Goal: Task Accomplishment & Management: Complete application form

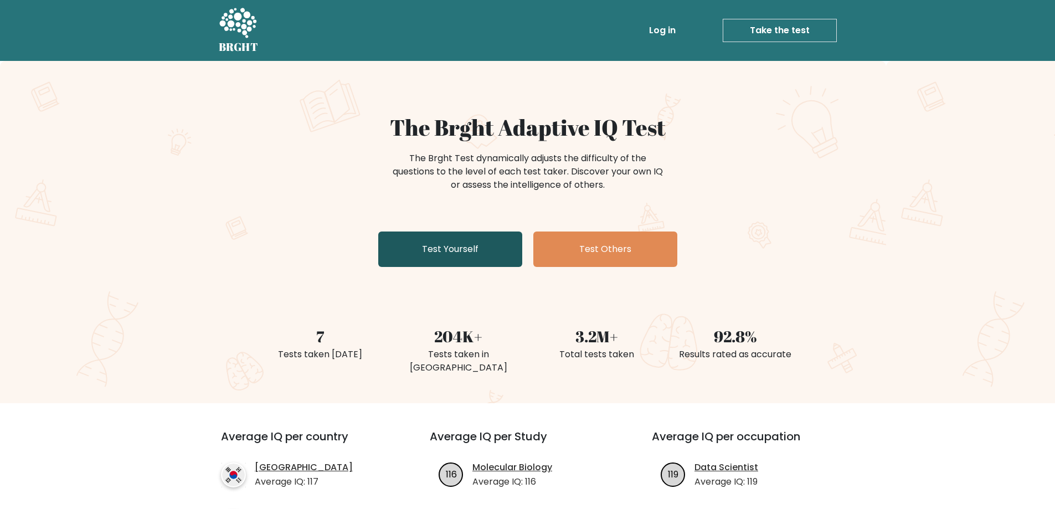
click at [471, 258] on link "Test Yourself" at bounding box center [450, 248] width 144 height 35
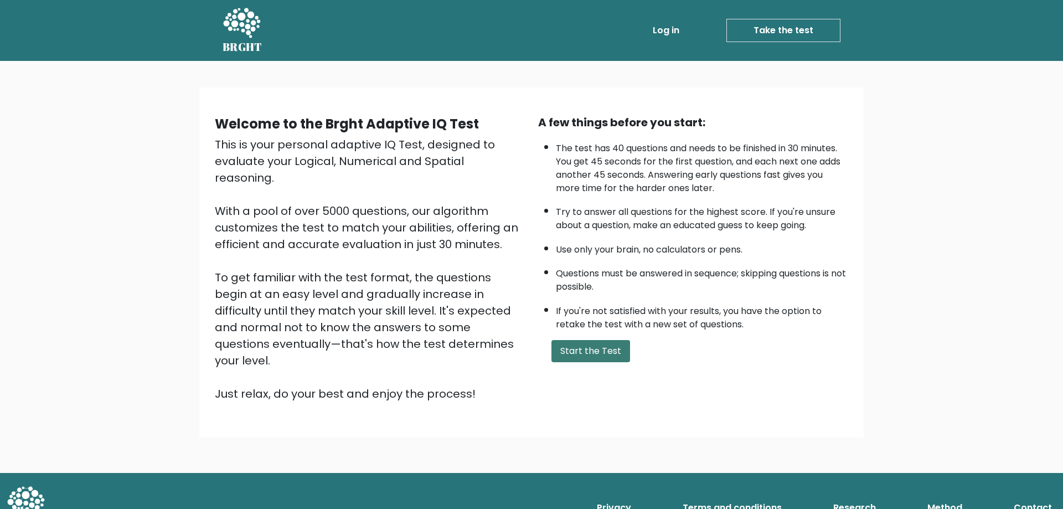
click at [593, 349] on button "Start the Test" at bounding box center [591, 351] width 79 height 22
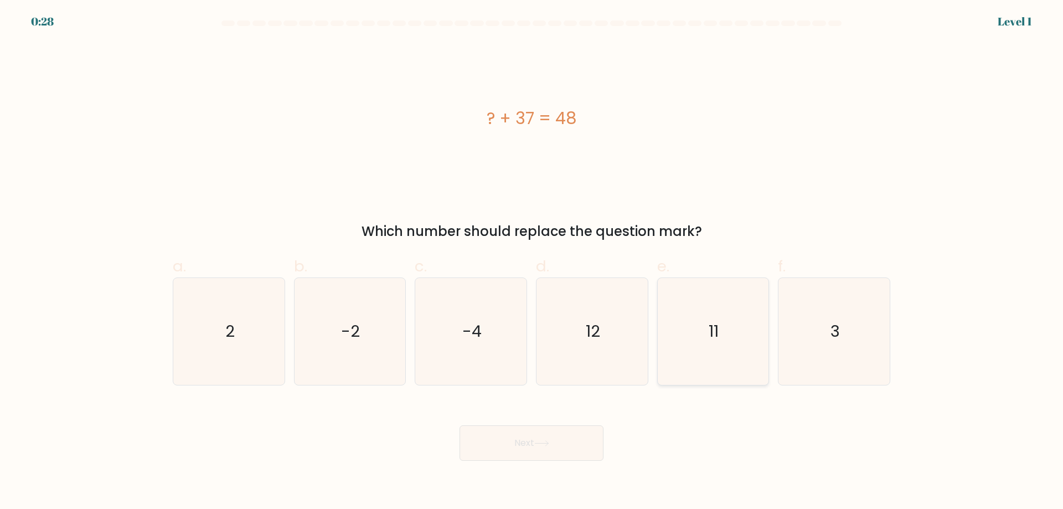
click at [719, 303] on icon "11" at bounding box center [713, 331] width 107 height 107
click at [532, 262] on input "e. 11" at bounding box center [532, 258] width 1 height 7
radio input "true"
click at [544, 437] on button "Next" at bounding box center [532, 442] width 144 height 35
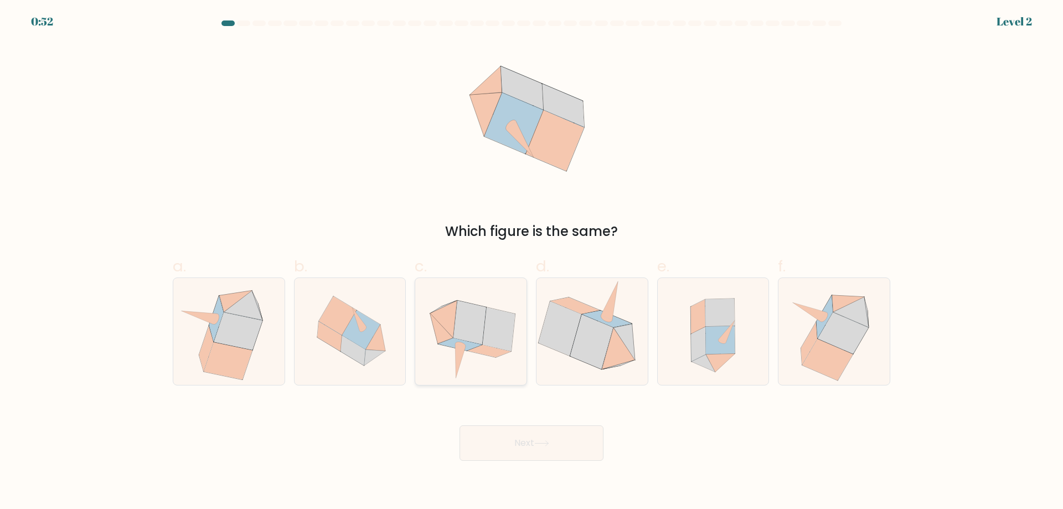
click at [500, 356] on icon at bounding box center [489, 351] width 43 height 12
click at [532, 262] on input "c." at bounding box center [532, 258] width 1 height 7
radio input "true"
click at [525, 444] on button "Next" at bounding box center [532, 442] width 144 height 35
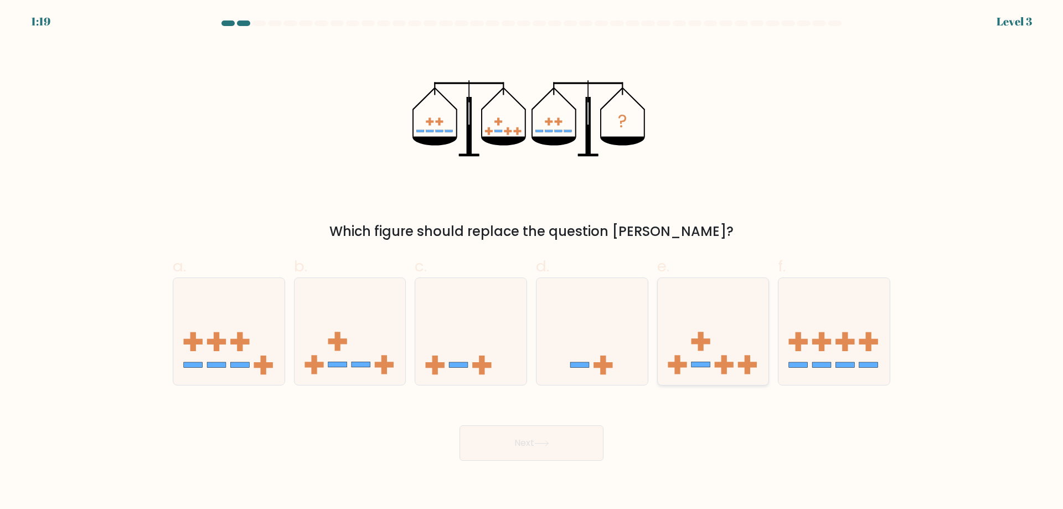
click at [699, 338] on rect at bounding box center [701, 341] width 6 height 19
click at [532, 262] on input "e." at bounding box center [532, 258] width 1 height 7
radio input "true"
click at [535, 444] on button "Next" at bounding box center [532, 442] width 144 height 35
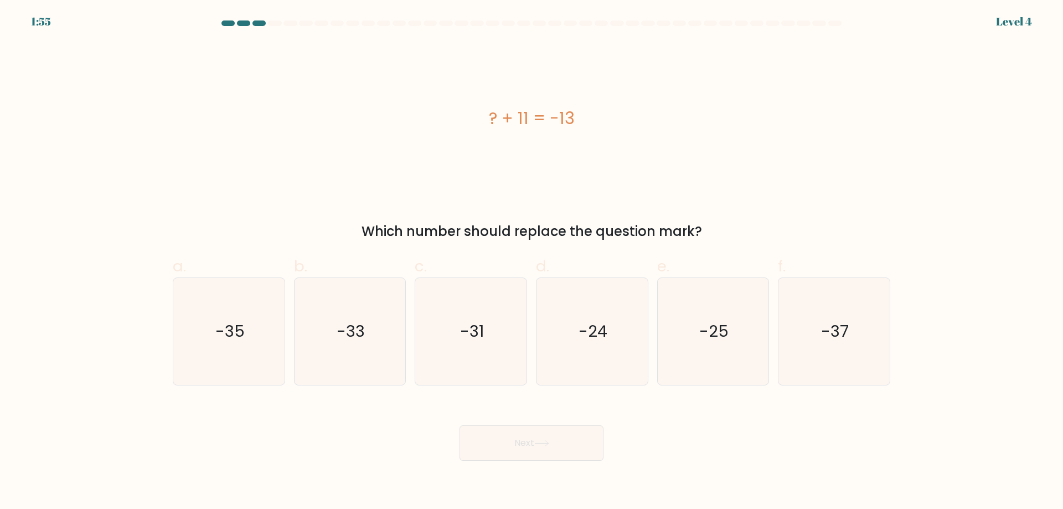
drag, startPoint x: 539, startPoint y: 125, endPoint x: 486, endPoint y: 125, distance: 53.2
click at [486, 125] on div "? + 11 = -13" at bounding box center [532, 118] width 718 height 25
copy div "? + 11 = -13"
click at [171, 147] on div "? + 11 = -13 Which number should replace the question mark?" at bounding box center [531, 141] width 731 height 199
click at [610, 325] on icon "-24" at bounding box center [592, 331] width 107 height 107
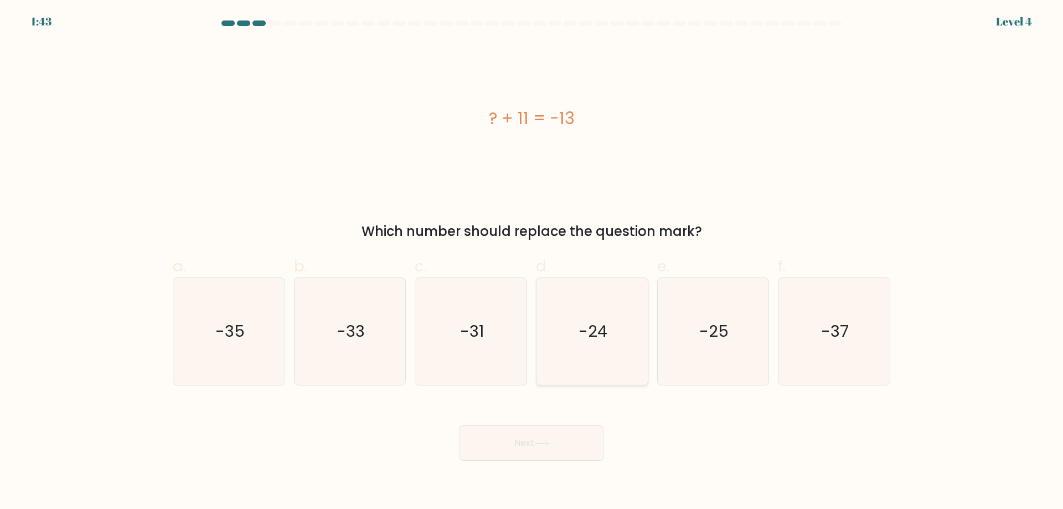
click at [532, 262] on input "d. -24" at bounding box center [532, 258] width 1 height 7
radio input "true"
click at [538, 440] on button "Next" at bounding box center [532, 442] width 144 height 35
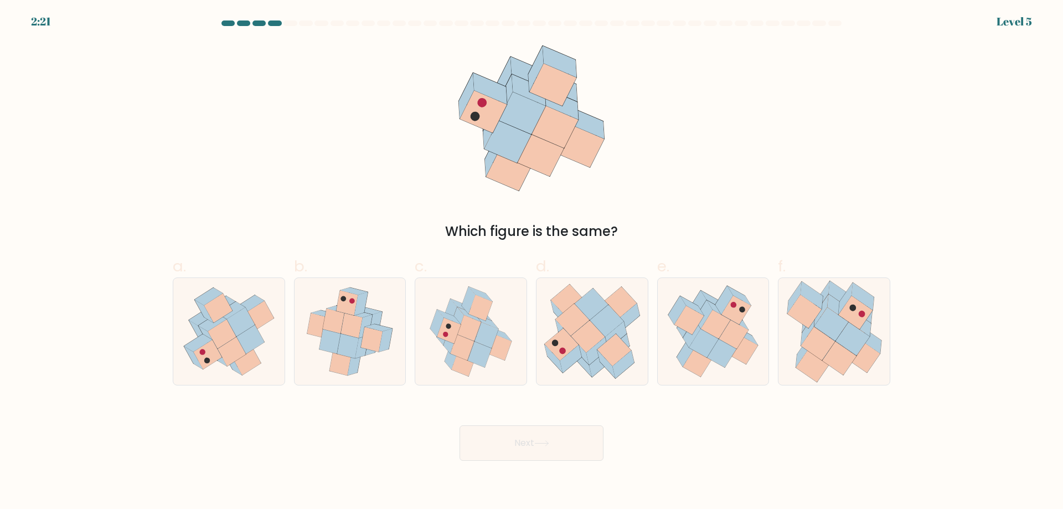
drag, startPoint x: 624, startPoint y: 234, endPoint x: 531, endPoint y: 115, distance: 150.8
click at [528, 108] on div "Which figure is the same?" at bounding box center [531, 141] width 731 height 199
click at [801, 138] on div "Which figure is the same?" at bounding box center [531, 141] width 731 height 199
click at [852, 332] on icon at bounding box center [853, 338] width 34 height 33
click at [532, 262] on input "f." at bounding box center [532, 258] width 1 height 7
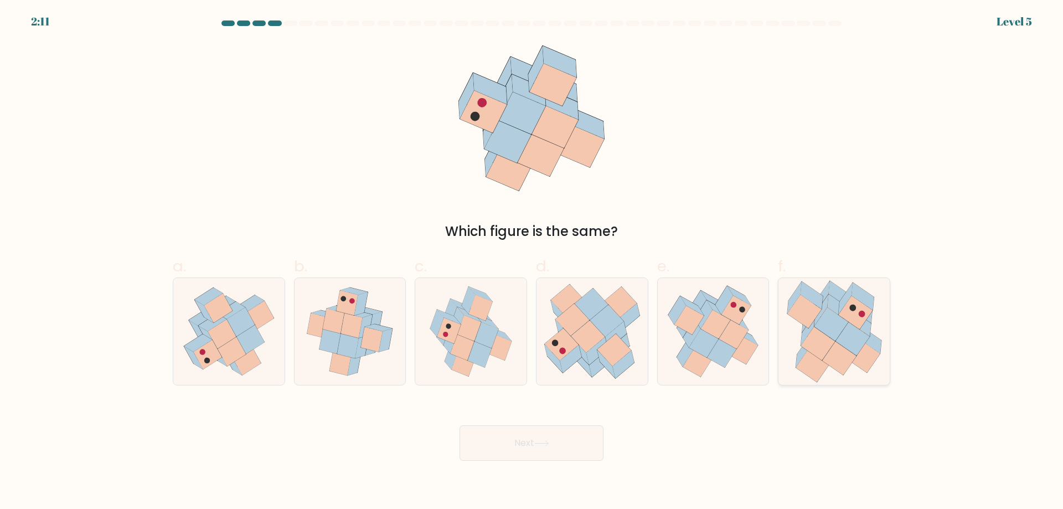
radio input "true"
click at [548, 446] on icon at bounding box center [541, 443] width 15 height 6
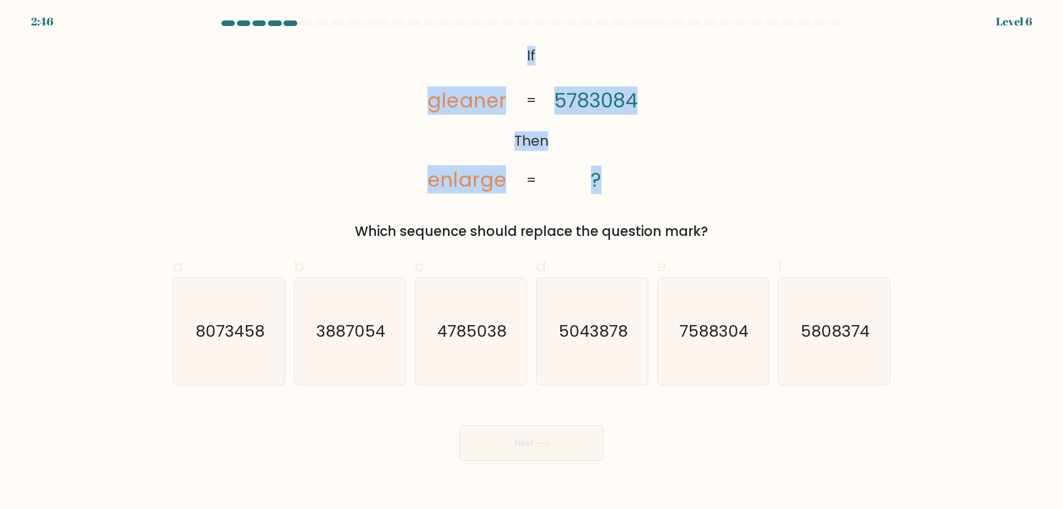
drag, startPoint x: 620, startPoint y: 194, endPoint x: 524, endPoint y: 53, distance: 171.0
click at [524, 53] on icon "@import url('https://fonts.googleapis.com/css?family=Abril+Fatface:400,100,100i…" at bounding box center [532, 118] width 248 height 153
copy icon "If Then gleaner enlarge 5783084 ?"
click at [176, 157] on div "@import url('https://fonts.googleapis.com/css?family=Abril+Fatface:400,100,100i…" at bounding box center [531, 141] width 731 height 199
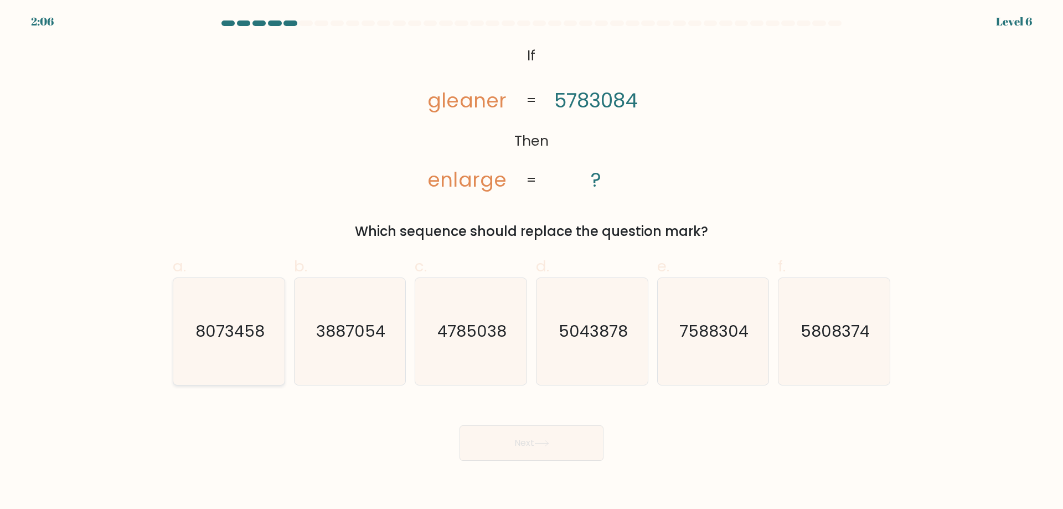
click at [230, 333] on text "8073458" at bounding box center [229, 331] width 69 height 22
click at [532, 262] on input "a. 8073458" at bounding box center [532, 258] width 1 height 7
radio input "true"
click at [544, 448] on button "Next" at bounding box center [532, 442] width 144 height 35
click at [549, 439] on button "Next" at bounding box center [532, 442] width 144 height 35
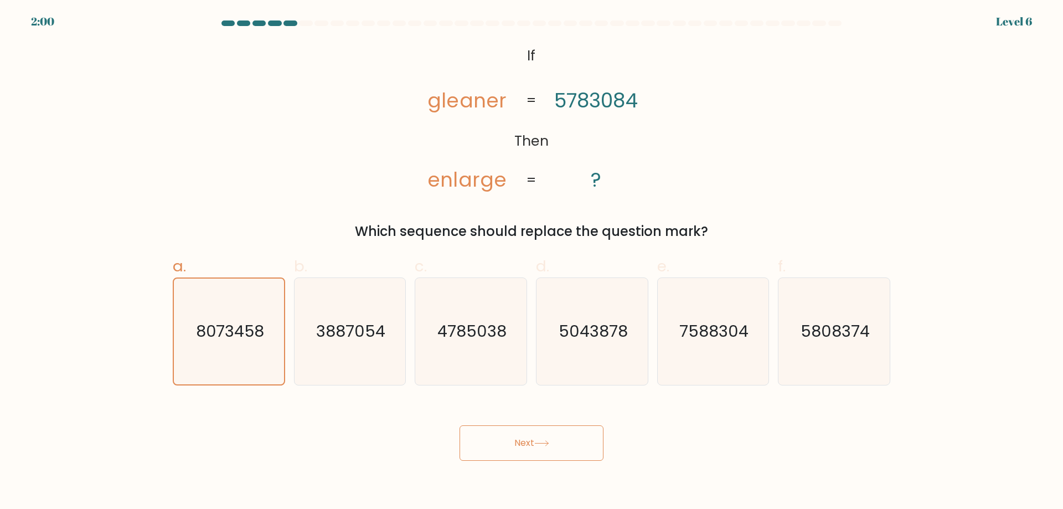
click at [561, 446] on button "Next" at bounding box center [532, 442] width 144 height 35
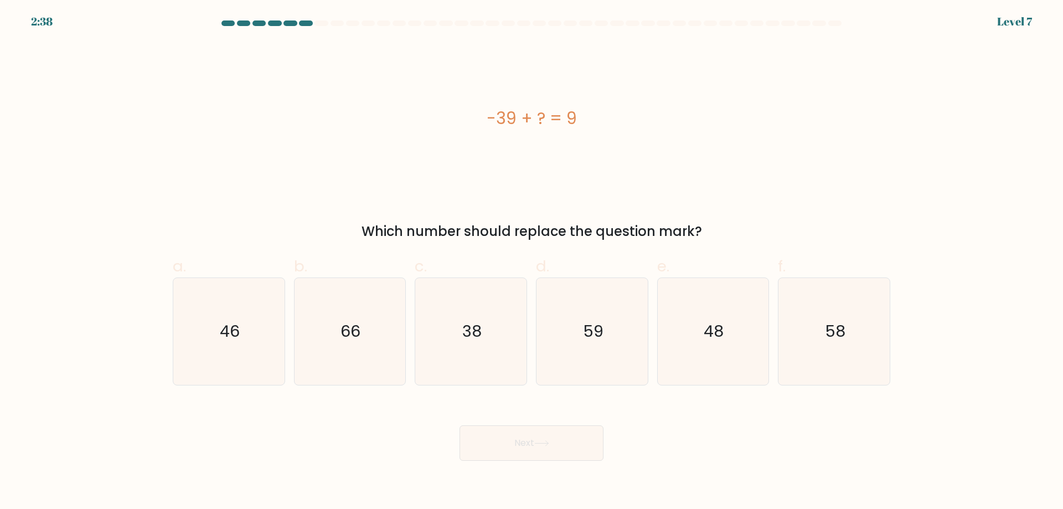
drag, startPoint x: 588, startPoint y: 127, endPoint x: 447, endPoint y: 126, distance: 140.1
click at [447, 126] on div "-39 + ? = 9" at bounding box center [532, 118] width 718 height 25
copy div "-39 + ? = 9"
click at [182, 76] on div "-39 + ? = 9" at bounding box center [532, 118] width 718 height 153
click at [737, 318] on icon "48" at bounding box center [713, 331] width 107 height 107
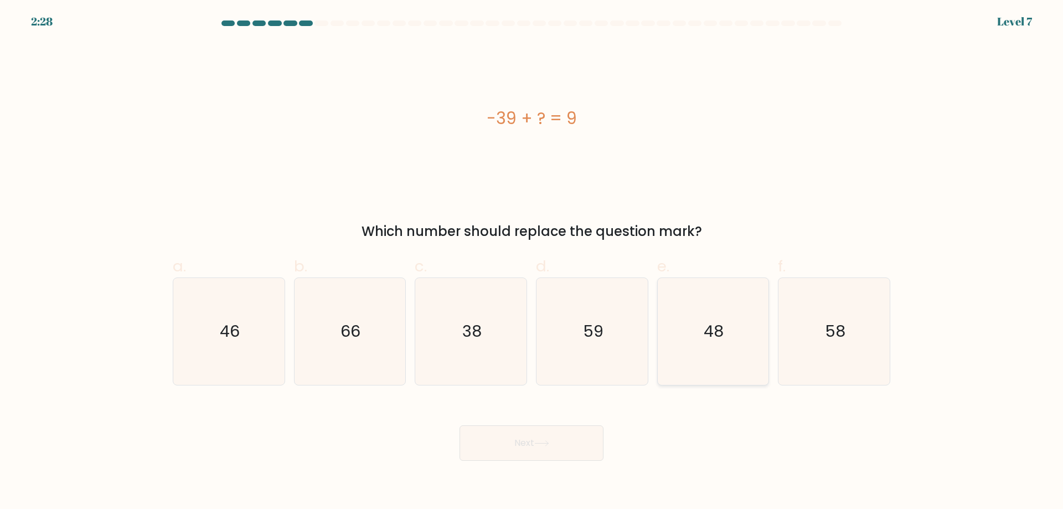
click at [532, 262] on input "e. 48" at bounding box center [532, 258] width 1 height 7
radio input "true"
click at [548, 437] on button "Next" at bounding box center [532, 442] width 144 height 35
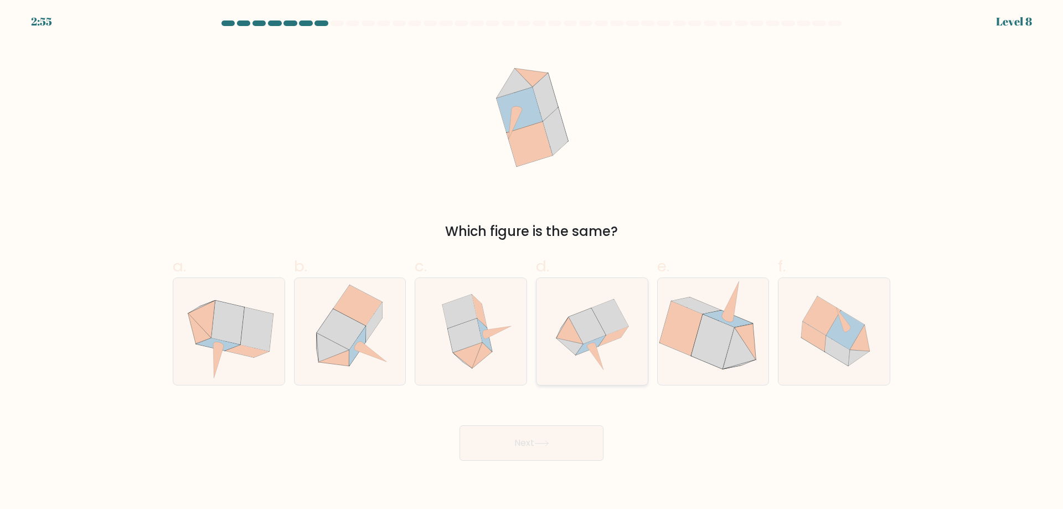
click at [580, 356] on icon at bounding box center [592, 331] width 107 height 107
click at [532, 262] on input "d." at bounding box center [532, 258] width 1 height 7
radio input "true"
click at [559, 440] on button "Next" at bounding box center [532, 442] width 144 height 35
click at [510, 444] on button "Next" at bounding box center [532, 442] width 144 height 35
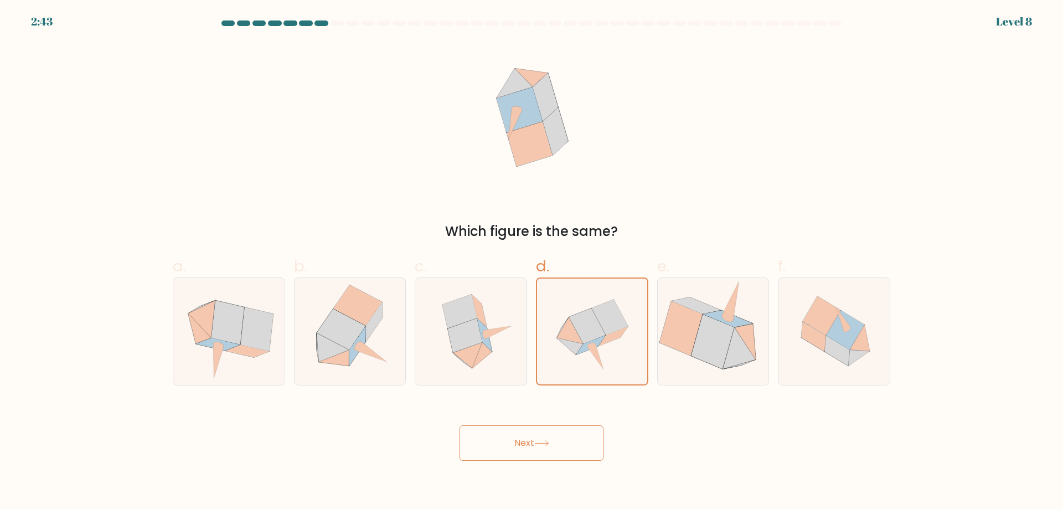
click at [547, 436] on button "Next" at bounding box center [532, 442] width 144 height 35
click at [604, 314] on icon at bounding box center [609, 317] width 37 height 35
click at [532, 262] on input "d." at bounding box center [532, 258] width 1 height 7
click at [690, 315] on icon at bounding box center [681, 328] width 43 height 54
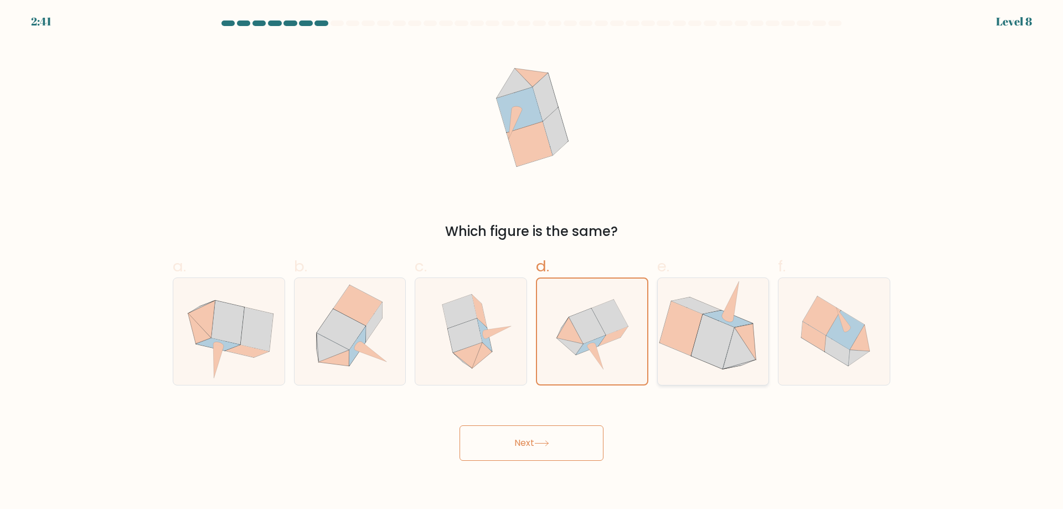
click at [532, 262] on input "e." at bounding box center [532, 258] width 1 height 7
radio input "true"
click at [617, 316] on icon at bounding box center [609, 316] width 37 height 35
click at [532, 262] on input "d." at bounding box center [532, 258] width 1 height 7
radio input "true"
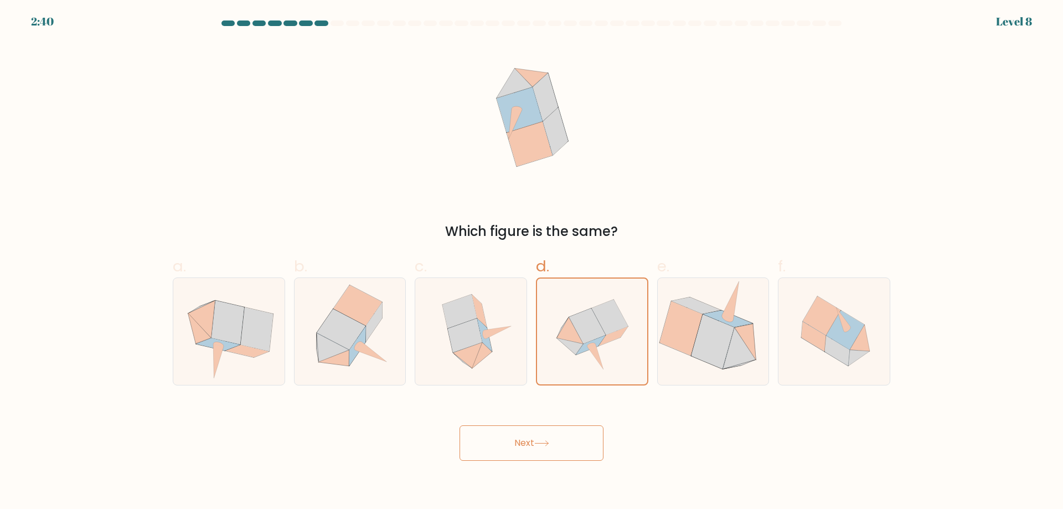
click at [557, 440] on button "Next" at bounding box center [532, 442] width 144 height 35
click at [460, 425] on button "Next" at bounding box center [532, 442] width 144 height 35
click at [582, 454] on button "Next" at bounding box center [532, 442] width 144 height 35
click at [585, 454] on button "Next" at bounding box center [532, 442] width 144 height 35
click at [586, 454] on button "Next" at bounding box center [532, 442] width 144 height 35
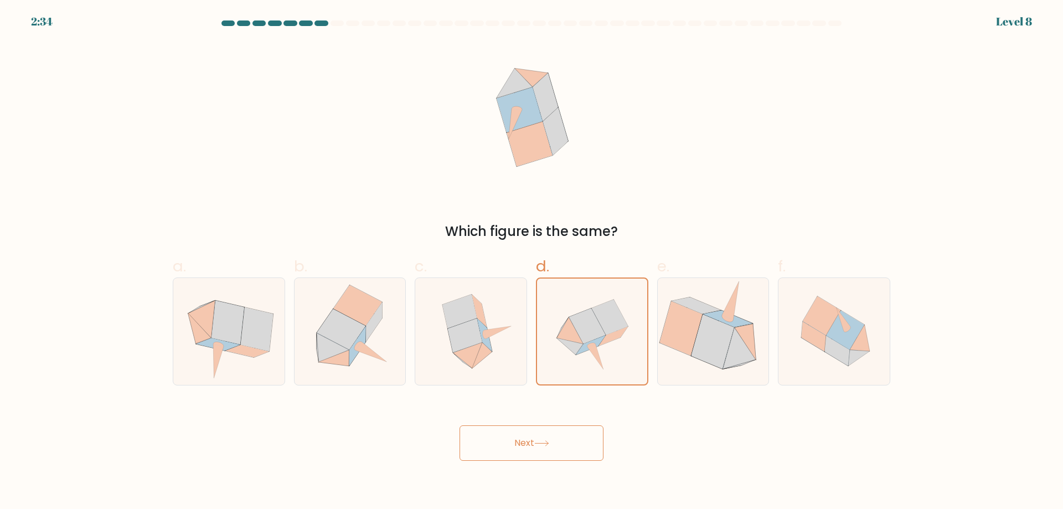
click at [586, 454] on button "Next" at bounding box center [532, 442] width 144 height 35
click at [554, 272] on label "d." at bounding box center [592, 320] width 112 height 131
click at [532, 262] on input "d." at bounding box center [532, 258] width 1 height 7
click at [555, 272] on label "d." at bounding box center [592, 320] width 112 height 131
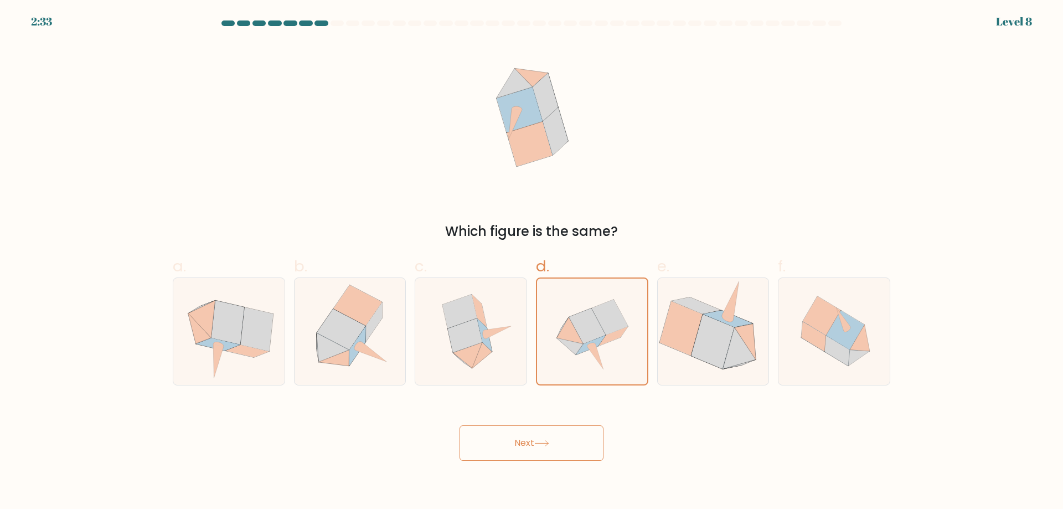
click at [532, 262] on input "d." at bounding box center [532, 258] width 1 height 7
click at [508, 70] on icon at bounding box center [532, 118] width 147 height 153
drag, startPoint x: 299, startPoint y: 17, endPoint x: 634, endPoint y: 33, distance: 335.4
click at [606, 42] on body "2:32 Level 8" at bounding box center [531, 254] width 1063 height 509
click at [638, 32] on form at bounding box center [531, 240] width 1063 height 440
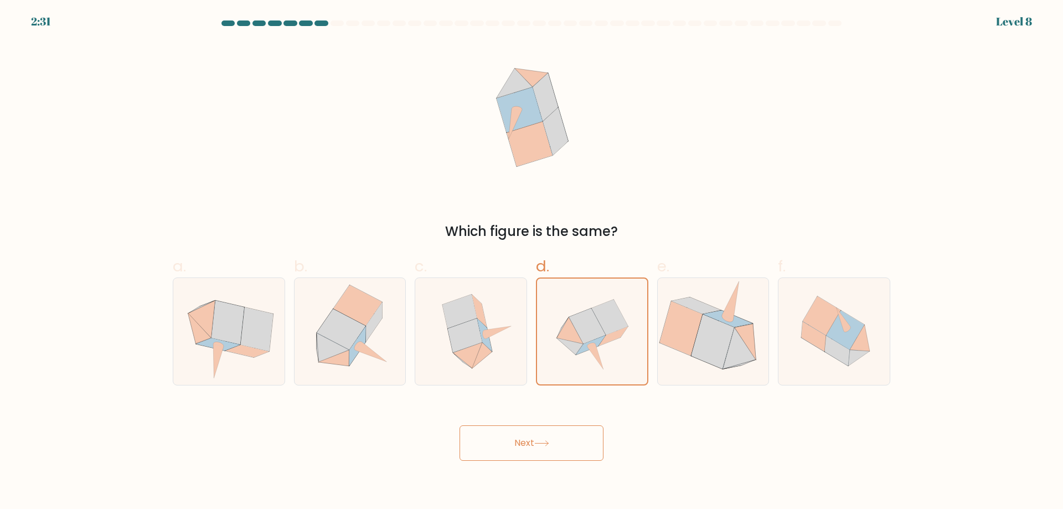
click at [529, 431] on button "Next" at bounding box center [532, 442] width 144 height 35
click at [536, 444] on button "Next" at bounding box center [532, 442] width 144 height 35
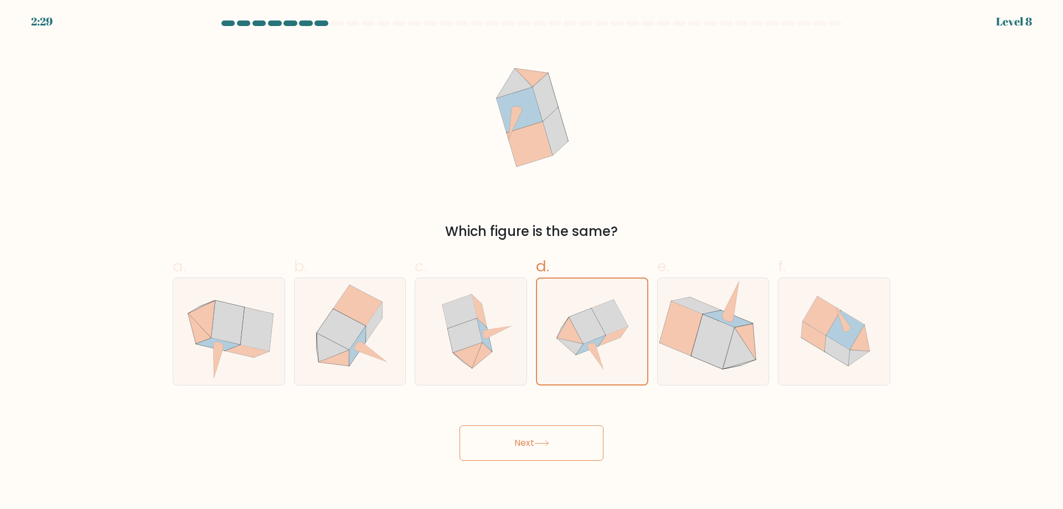
click at [536, 444] on button "Next" at bounding box center [532, 442] width 144 height 35
click at [531, 411] on div "Next" at bounding box center [531, 430] width 731 height 62
click at [570, 447] on button "Next" at bounding box center [532, 442] width 144 height 35
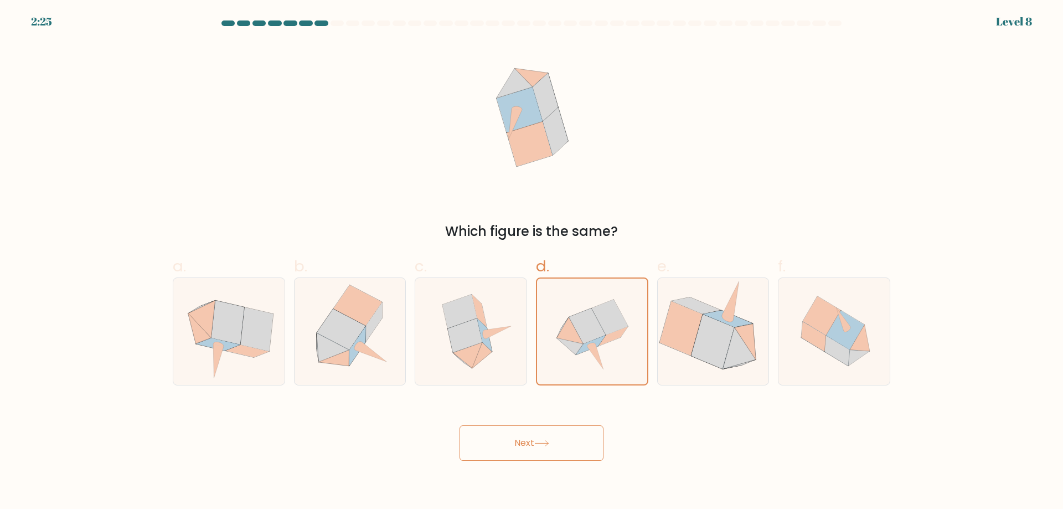
click at [570, 447] on button "Next" at bounding box center [532, 442] width 144 height 35
click at [563, 326] on icon at bounding box center [562, 327] width 11 height 19
click at [532, 262] on input "d." at bounding box center [532, 258] width 1 height 7
radio input "true"
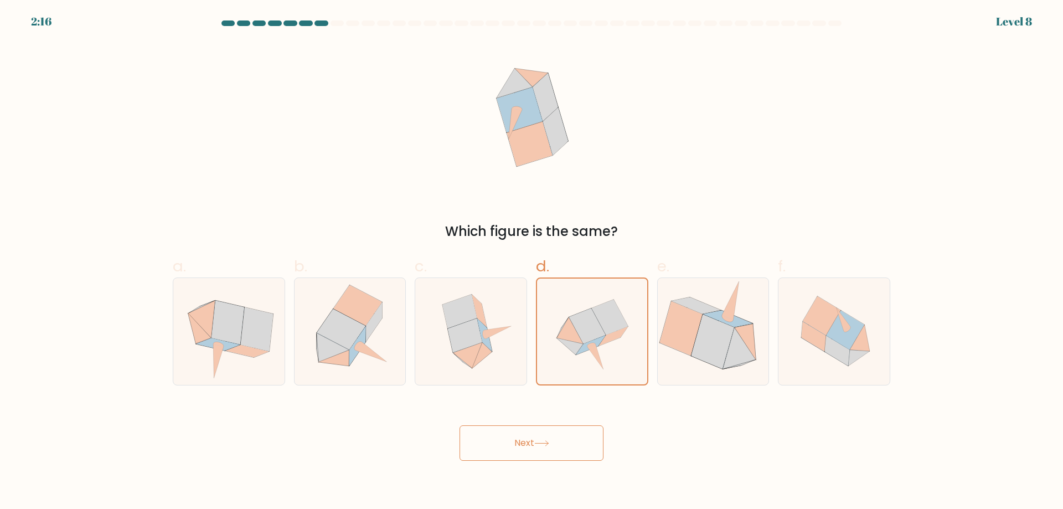
click at [550, 436] on button "Next" at bounding box center [532, 442] width 144 height 35
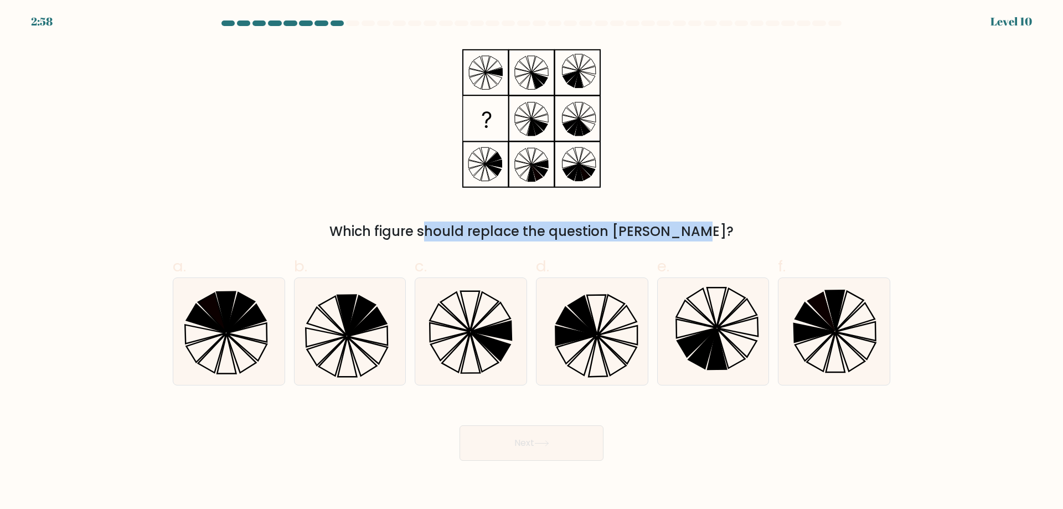
drag, startPoint x: 617, startPoint y: 200, endPoint x: 405, endPoint y: 63, distance: 252.7
click at [405, 63] on div "Which figure should replace the question [PERSON_NAME]?" at bounding box center [531, 141] width 731 height 199
click at [447, 89] on div "Which figure should replace the question [PERSON_NAME]?" at bounding box center [531, 141] width 731 height 199
drag, startPoint x: 468, startPoint y: 65, endPoint x: 624, endPoint y: 148, distance: 176.4
click at [624, 148] on div "Which figure should replace the question [PERSON_NAME]?" at bounding box center [531, 141] width 731 height 199
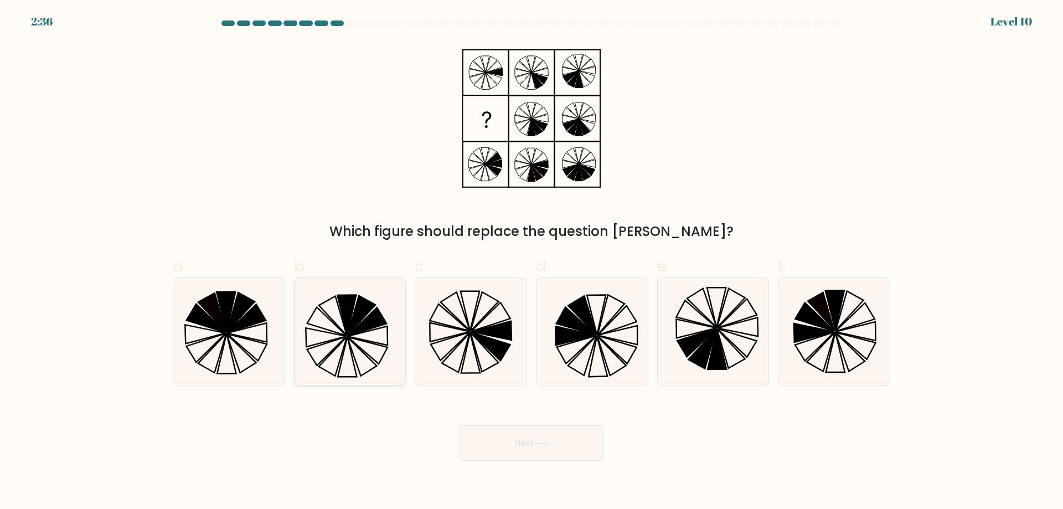
click at [375, 305] on icon at bounding box center [362, 315] width 28 height 39
click at [532, 262] on input "b." at bounding box center [532, 258] width 1 height 7
radio input "true"
click at [544, 436] on button "Next" at bounding box center [532, 442] width 144 height 35
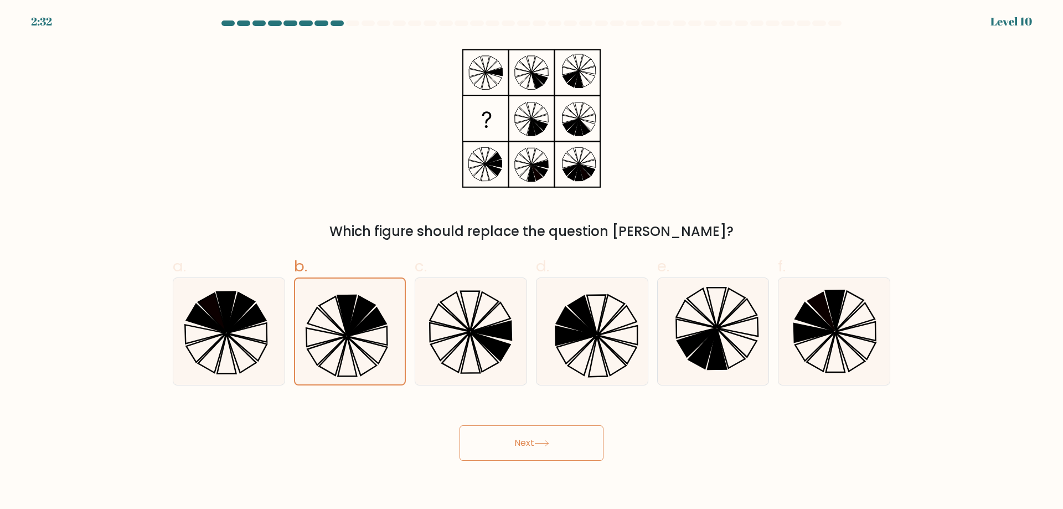
click at [543, 444] on icon at bounding box center [541, 443] width 15 height 6
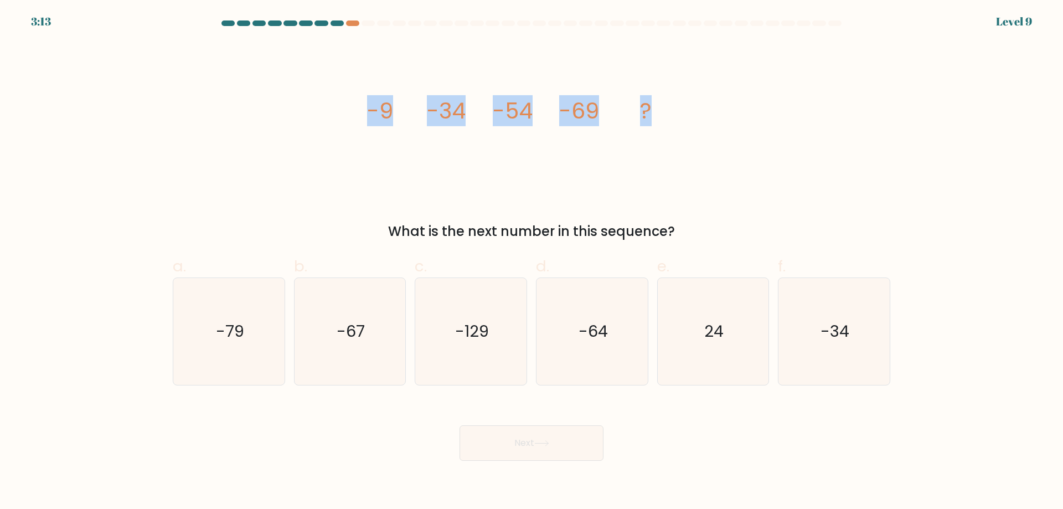
drag, startPoint x: 675, startPoint y: 119, endPoint x: 369, endPoint y: 108, distance: 305.9
click at [369, 108] on icon "image/svg+xml -9 -34 -54 -69 ?" at bounding box center [531, 118] width 332 height 153
copy g "-9 -34 -54 -69 ?"
click at [161, 130] on form at bounding box center [531, 240] width 1063 height 440
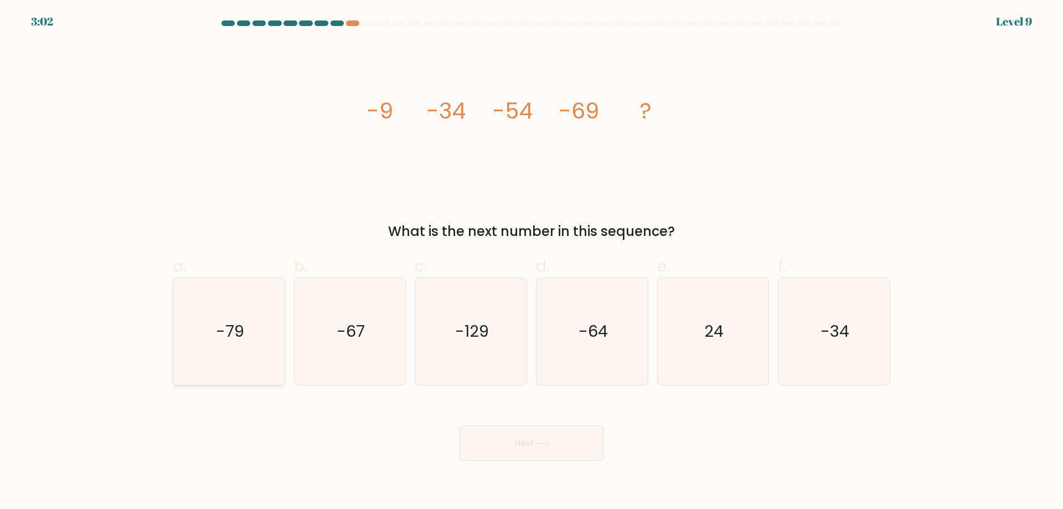
click at [266, 338] on icon "-79" at bounding box center [229, 331] width 107 height 107
click at [532, 262] on input "a. -79" at bounding box center [532, 258] width 1 height 7
radio input "true"
click at [581, 448] on button "Next" at bounding box center [532, 442] width 144 height 35
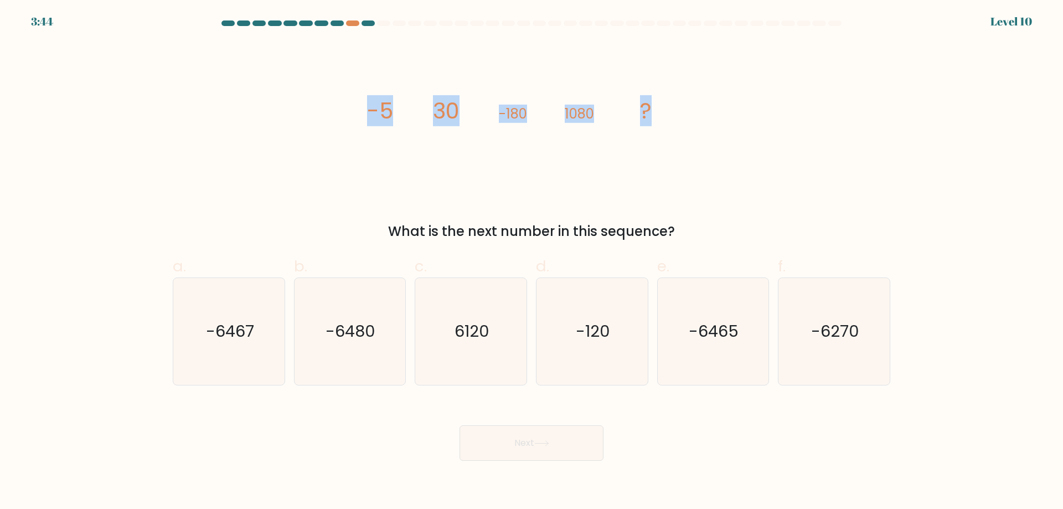
drag, startPoint x: 689, startPoint y: 126, endPoint x: 325, endPoint y: 125, distance: 364.4
click at [325, 125] on div "image/svg+xml -5 30 -180 1080 ? What is the next number in this sequence?" at bounding box center [531, 141] width 731 height 199
copy g "-5 30 -180 1080 ?"
click at [204, 71] on div "image/svg+xml -5 30 -180 1080 ? What is the next number in this sequence?" at bounding box center [531, 141] width 731 height 199
click at [340, 335] on text "-6480" at bounding box center [351, 331] width 50 height 22
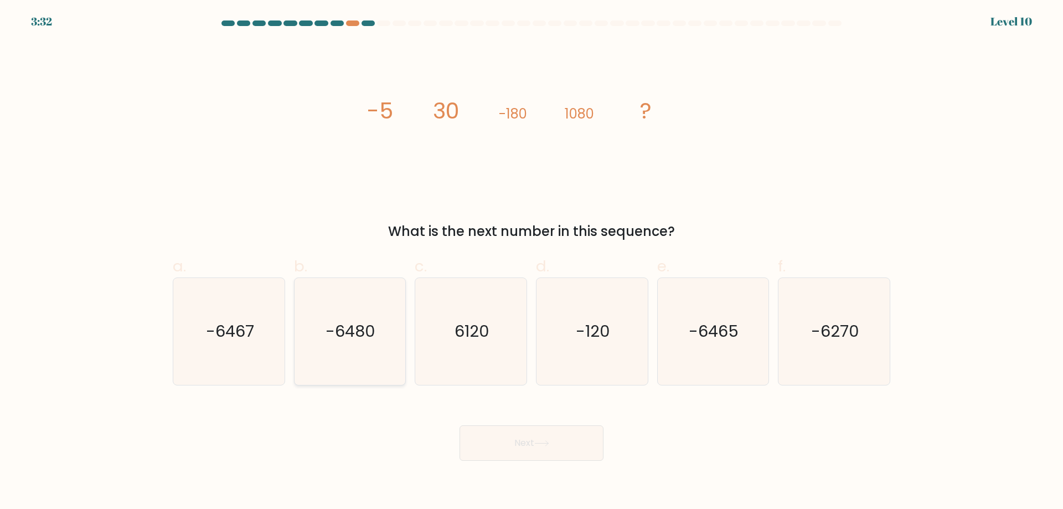
click at [532, 262] on input "b. -6480" at bounding box center [532, 258] width 1 height 7
radio input "true"
click at [558, 444] on button "Next" at bounding box center [532, 442] width 144 height 35
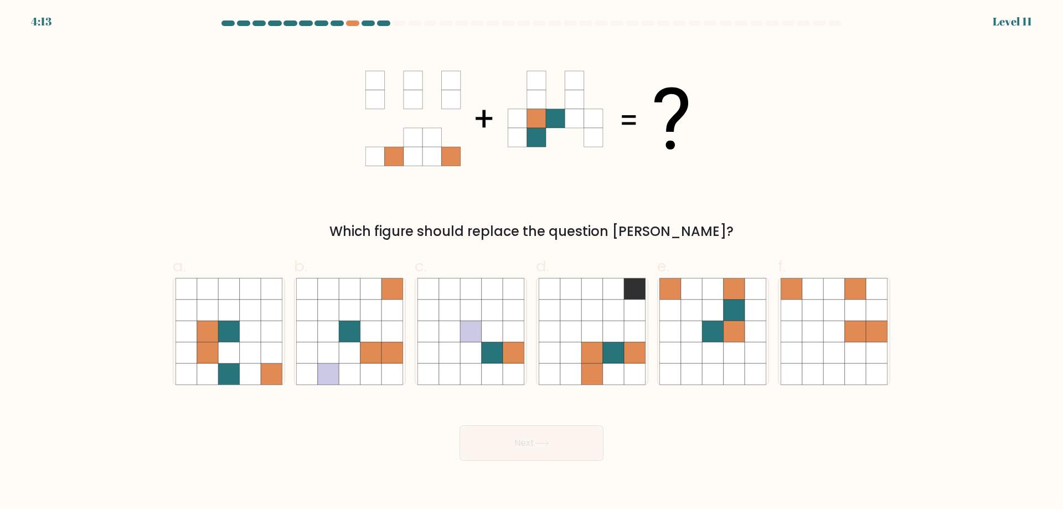
drag, startPoint x: 729, startPoint y: 111, endPoint x: 234, endPoint y: 107, distance: 495.1
click at [233, 109] on div "Which figure should replace the question [PERSON_NAME]?" at bounding box center [531, 141] width 731 height 199
click at [756, 331] on icon at bounding box center [755, 331] width 21 height 21
click at [532, 262] on input "e." at bounding box center [532, 258] width 1 height 7
radio input "true"
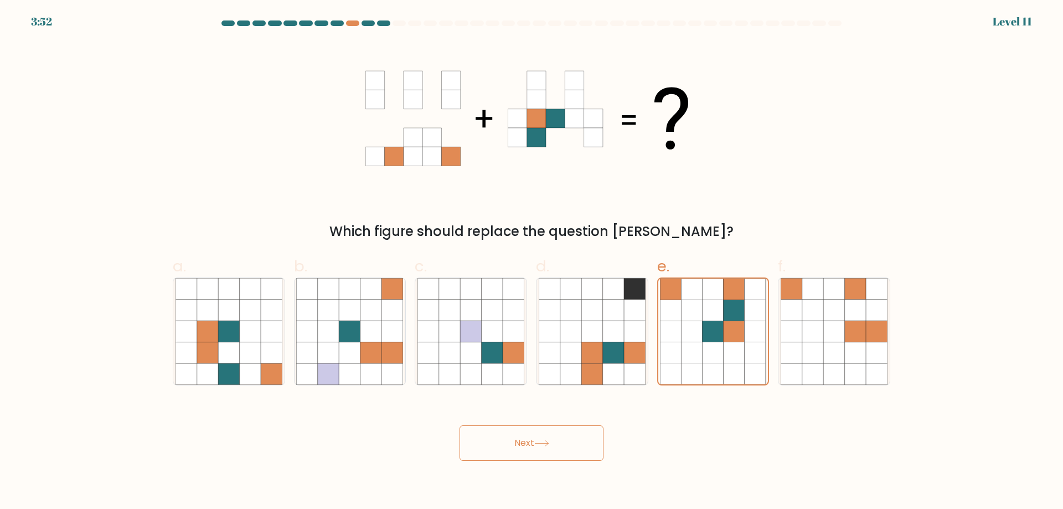
click at [590, 439] on button "Next" at bounding box center [532, 442] width 144 height 35
click at [532, 446] on button "Next" at bounding box center [532, 442] width 144 height 35
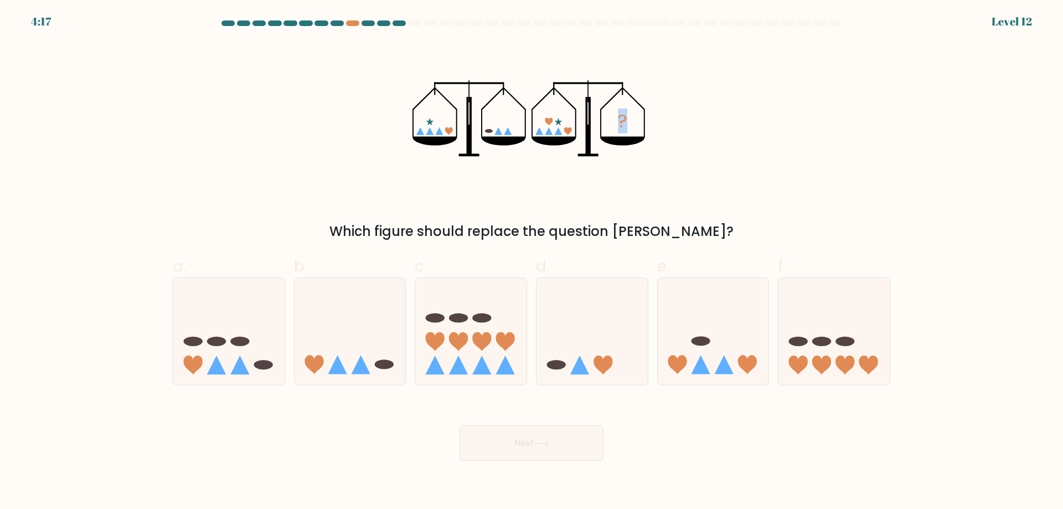
drag, startPoint x: 673, startPoint y: 127, endPoint x: 388, endPoint y: 121, distance: 285.8
click at [388, 121] on div "? Which figure should replace the question mark?" at bounding box center [531, 141] width 731 height 199
click at [711, 115] on div "? Which figure should replace the question mark?" at bounding box center [531, 141] width 731 height 199
click at [706, 346] on icon at bounding box center [713, 331] width 111 height 92
click at [532, 262] on input "e." at bounding box center [532, 258] width 1 height 7
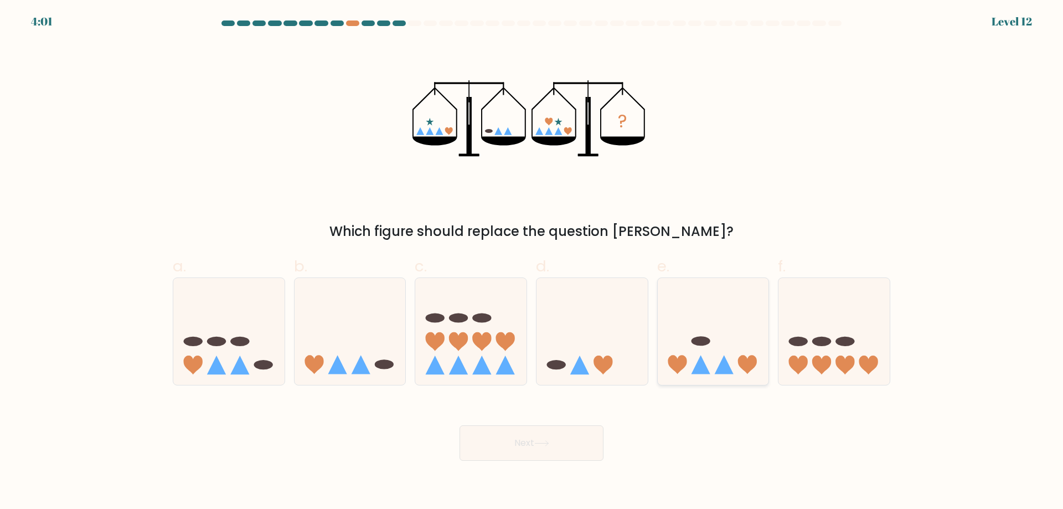
radio input "true"
click at [578, 434] on button "Next" at bounding box center [532, 442] width 144 height 35
click at [527, 445] on button "Next" at bounding box center [532, 442] width 144 height 35
click at [691, 349] on icon at bounding box center [713, 331] width 111 height 92
click at [532, 262] on input "e." at bounding box center [532, 258] width 1 height 7
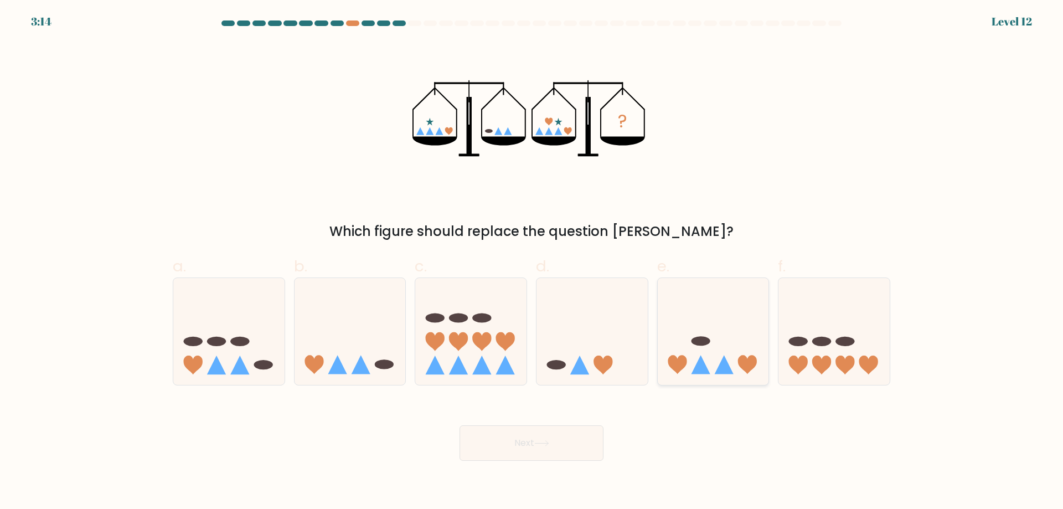
radio input "true"
click at [526, 442] on button "Next" at bounding box center [532, 442] width 144 height 35
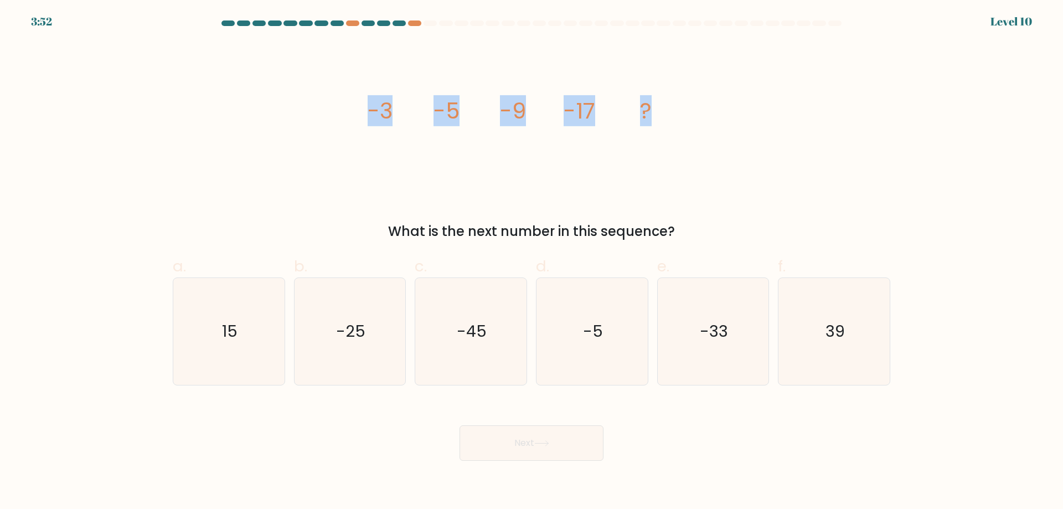
drag, startPoint x: 699, startPoint y: 113, endPoint x: 359, endPoint y: 112, distance: 340.0
click at [359, 112] on div "image/svg+xml -3 -5 -9 -17 ? What is the next number in this sequence?" at bounding box center [531, 141] width 731 height 199
copy g "-3 -5 -9 -17 ?"
click at [162, 137] on form at bounding box center [531, 240] width 1063 height 440
click at [720, 336] on text "-33" at bounding box center [714, 331] width 28 height 22
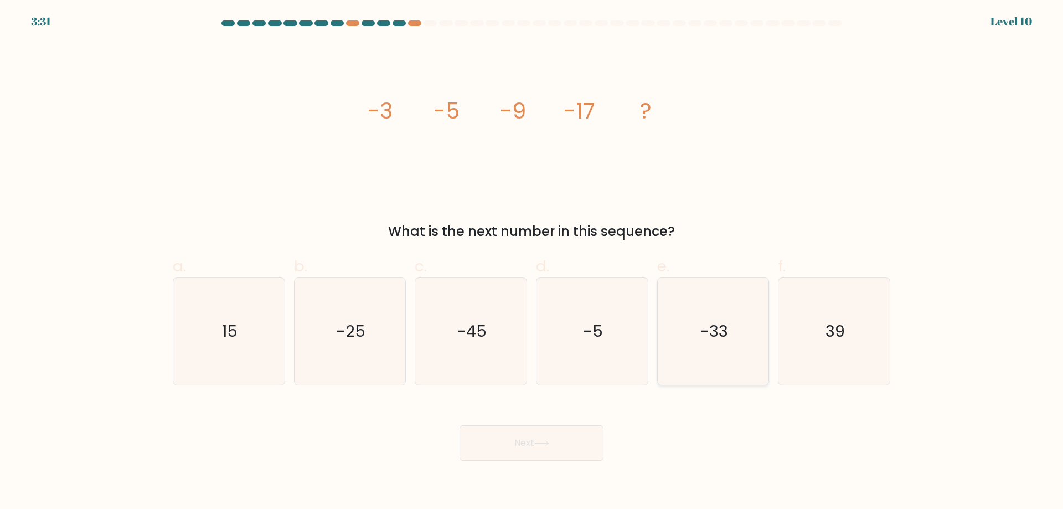
click at [532, 262] on input "e. -33" at bounding box center [532, 258] width 1 height 7
radio input "true"
click at [565, 435] on button "Next" at bounding box center [532, 442] width 144 height 35
click at [490, 449] on button "Next" at bounding box center [532, 442] width 144 height 35
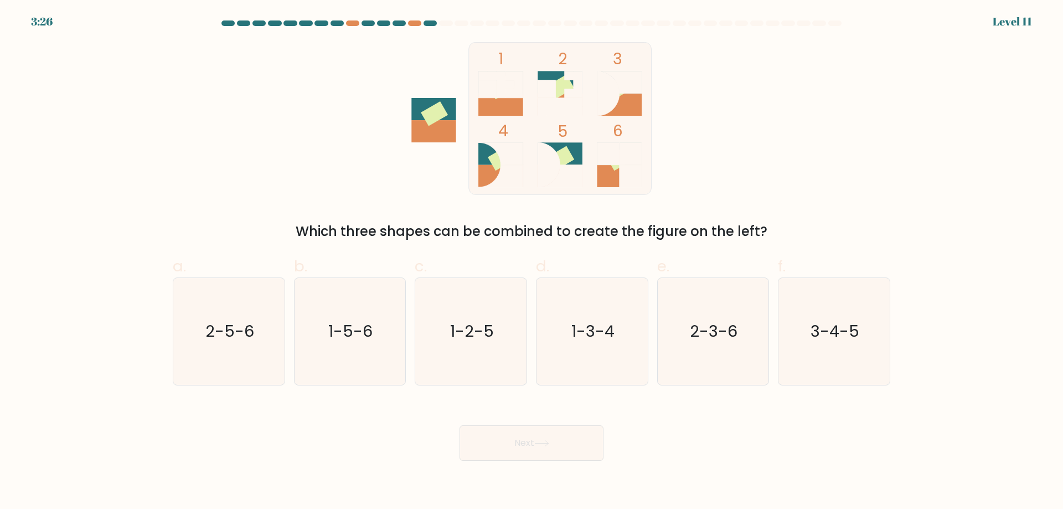
click at [501, 446] on button "Next" at bounding box center [532, 442] width 144 height 35
click at [502, 445] on button "Next" at bounding box center [532, 442] width 144 height 35
click at [524, 449] on button "Next" at bounding box center [532, 442] width 144 height 35
click at [726, 445] on div "Next" at bounding box center [531, 430] width 731 height 62
click at [419, 22] on div at bounding box center [414, 23] width 13 height 6
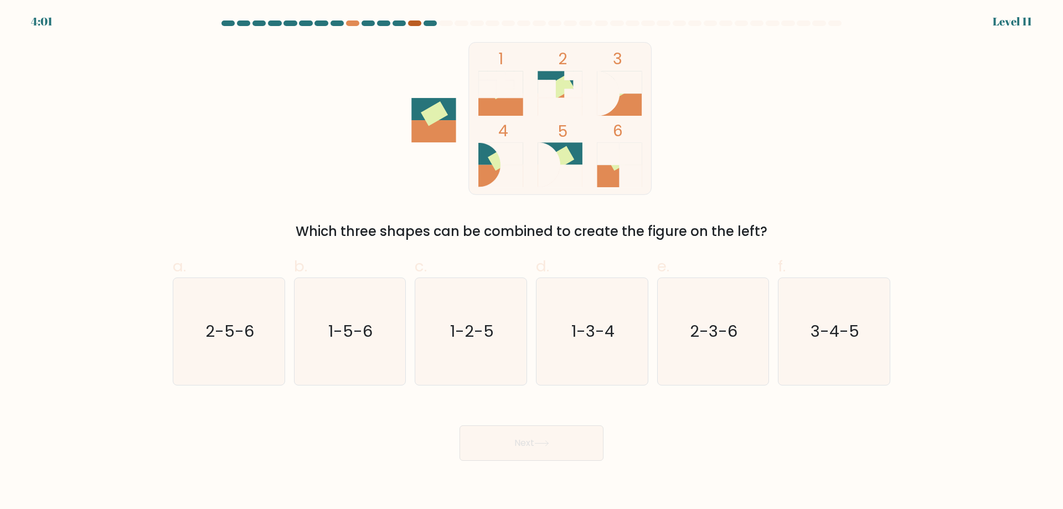
click at [410, 25] on div at bounding box center [531, 25] width 731 height 10
click at [410, 23] on div at bounding box center [414, 23] width 13 height 6
click at [563, 157] on rect at bounding box center [560, 158] width 27 height 25
click at [831, 326] on text "3-4-5" at bounding box center [835, 331] width 49 height 22
click at [532, 262] on input "f. 3-4-5" at bounding box center [532, 258] width 1 height 7
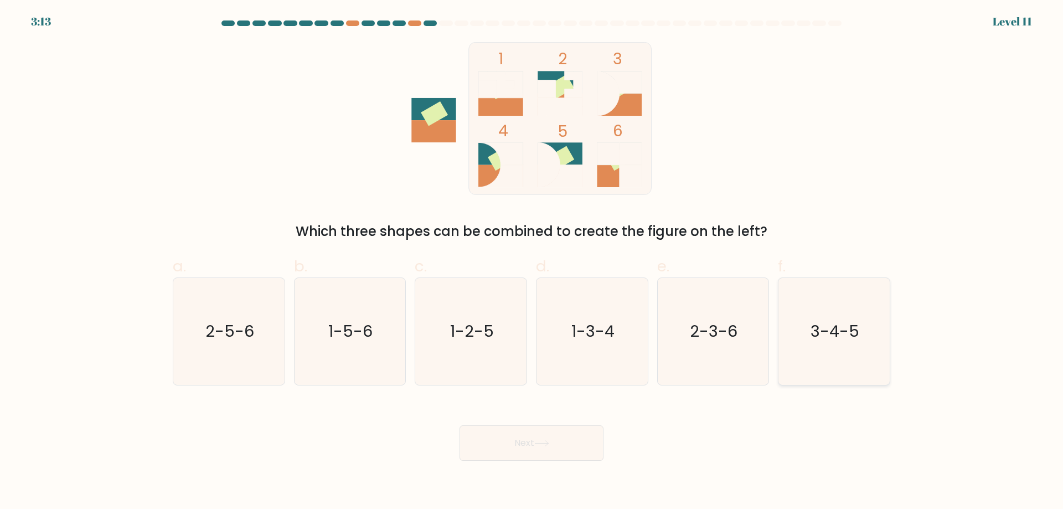
radio input "true"
click at [509, 436] on button "Next" at bounding box center [532, 442] width 144 height 35
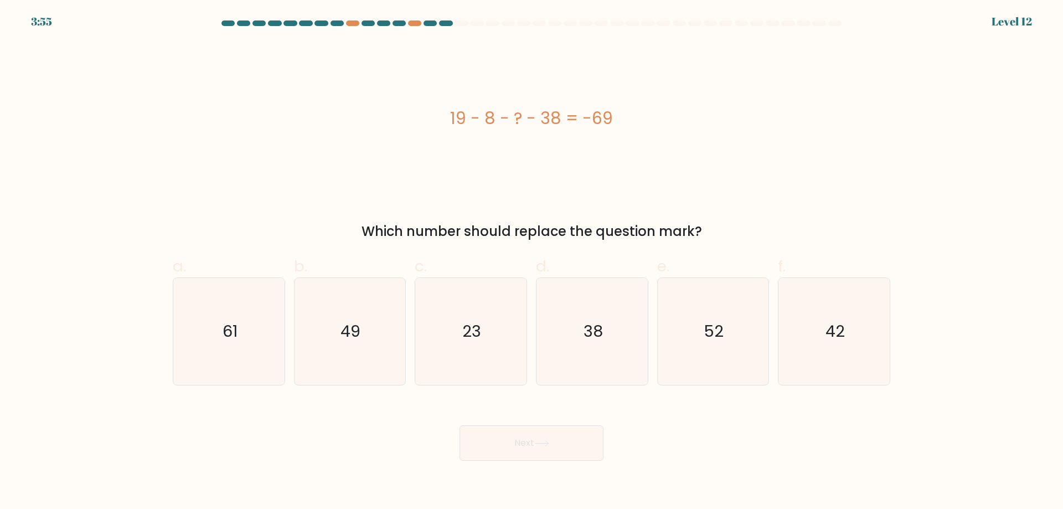
drag, startPoint x: 621, startPoint y: 123, endPoint x: 425, endPoint y: 124, distance: 195.5
click at [425, 124] on div "19 - 8 - ? - 38 = -69" at bounding box center [532, 118] width 718 height 25
copy div "19 - 8 - ? - 38 = -69"
click at [850, 300] on icon "42" at bounding box center [834, 331] width 107 height 107
click at [532, 262] on input "f. 42" at bounding box center [532, 258] width 1 height 7
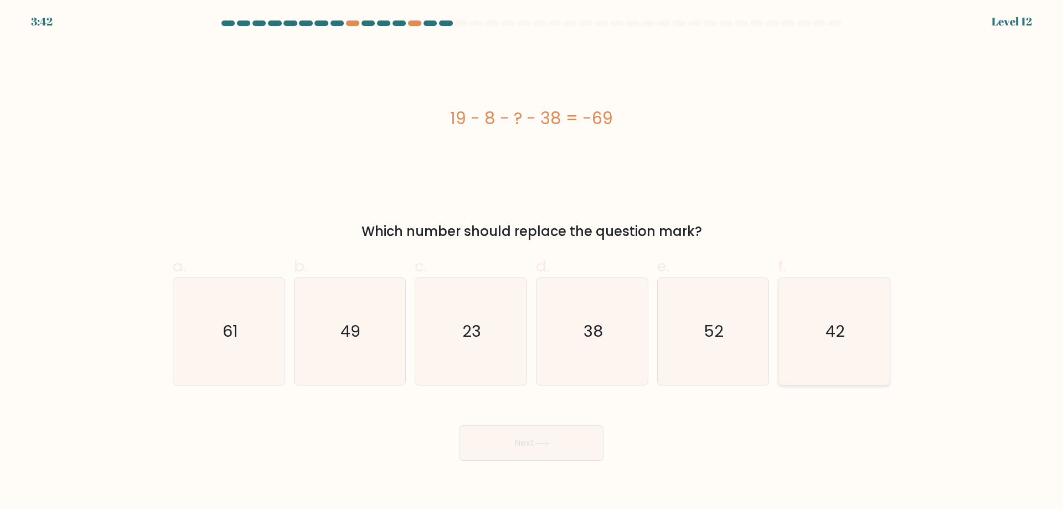
radio input "true"
click at [518, 445] on button "Next" at bounding box center [532, 442] width 144 height 35
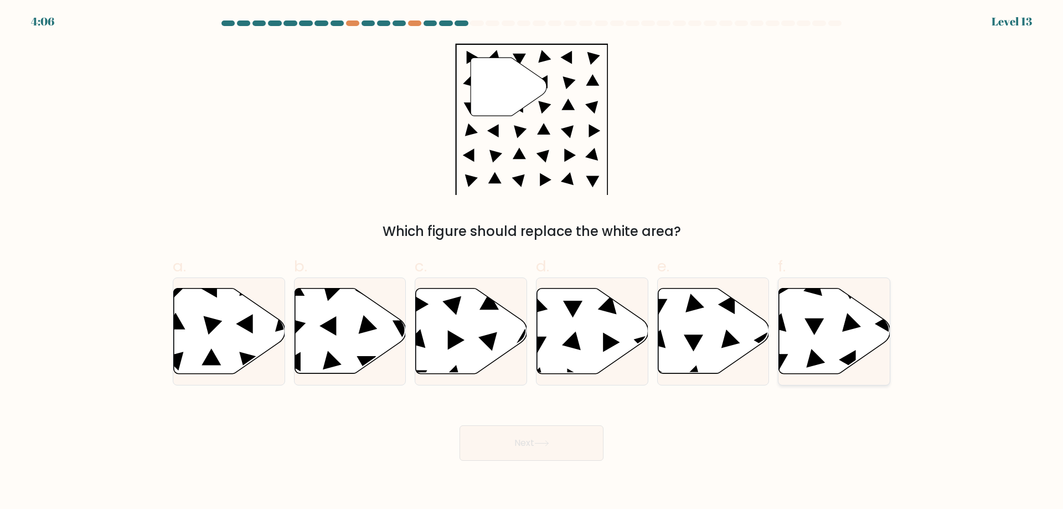
click at [853, 304] on icon at bounding box center [834, 331] width 111 height 85
click at [532, 262] on input "f." at bounding box center [532, 258] width 1 height 7
radio input "true"
click at [512, 444] on button "Next" at bounding box center [532, 442] width 144 height 35
click at [533, 444] on button "Next" at bounding box center [532, 442] width 144 height 35
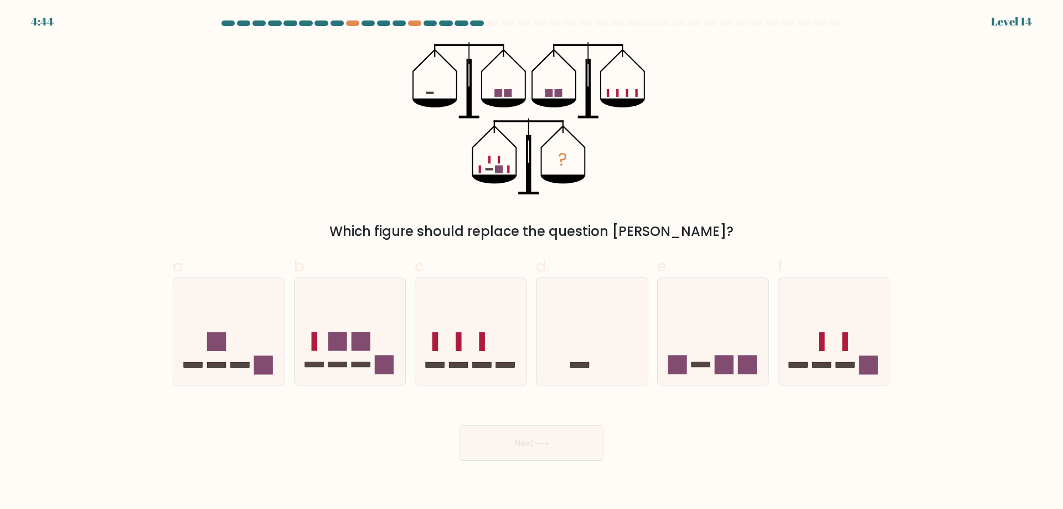
click at [533, 444] on button "Next" at bounding box center [532, 442] width 144 height 35
click at [719, 347] on icon at bounding box center [713, 331] width 111 height 92
click at [532, 262] on input "e." at bounding box center [532, 258] width 1 height 7
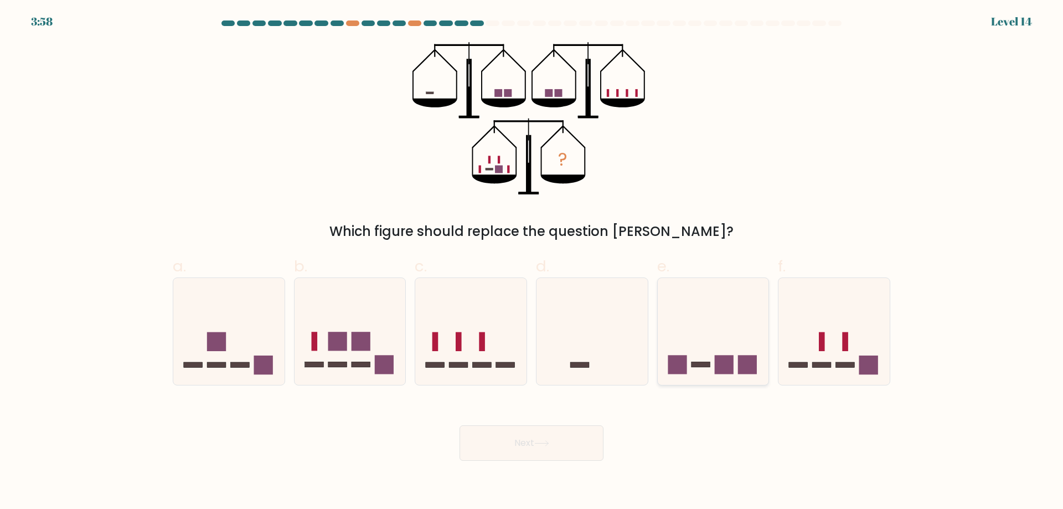
radio input "true"
click at [560, 433] on button "Next" at bounding box center [532, 442] width 144 height 35
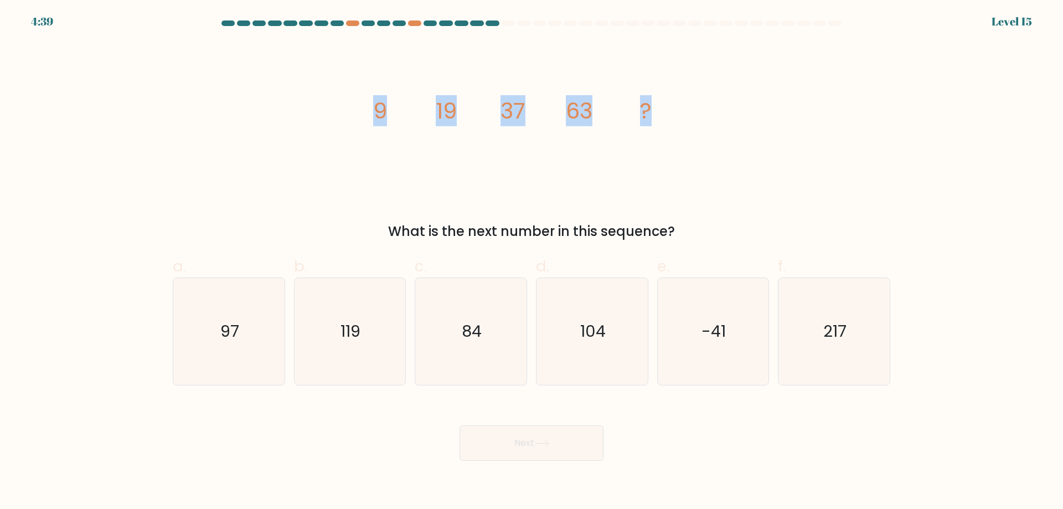
drag, startPoint x: 665, startPoint y: 112, endPoint x: 343, endPoint y: 113, distance: 322.3
click at [343, 113] on div "image/svg+xml 9 19 37 63 ? What is the next number in this sequence?" at bounding box center [531, 141] width 731 height 199
copy g "9 19 37 63 ?"
click at [244, 297] on icon "97" at bounding box center [229, 331] width 107 height 107
click at [532, 262] on input "a. 97" at bounding box center [532, 258] width 1 height 7
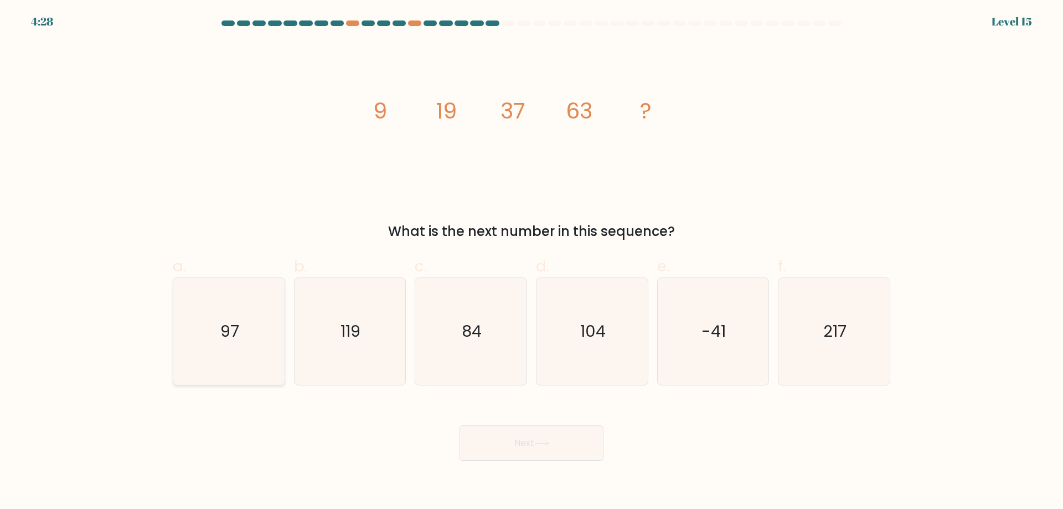
radio input "true"
click at [544, 443] on icon at bounding box center [541, 443] width 15 height 6
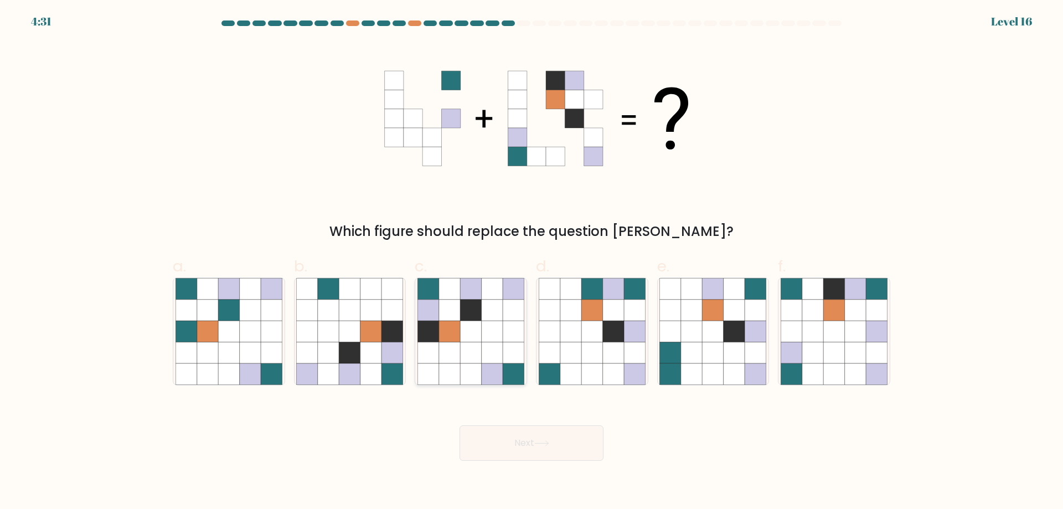
click at [469, 356] on icon at bounding box center [470, 352] width 21 height 21
click at [532, 262] on input "c." at bounding box center [532, 258] width 1 height 7
radio input "true"
click at [567, 444] on button "Next" at bounding box center [532, 442] width 144 height 35
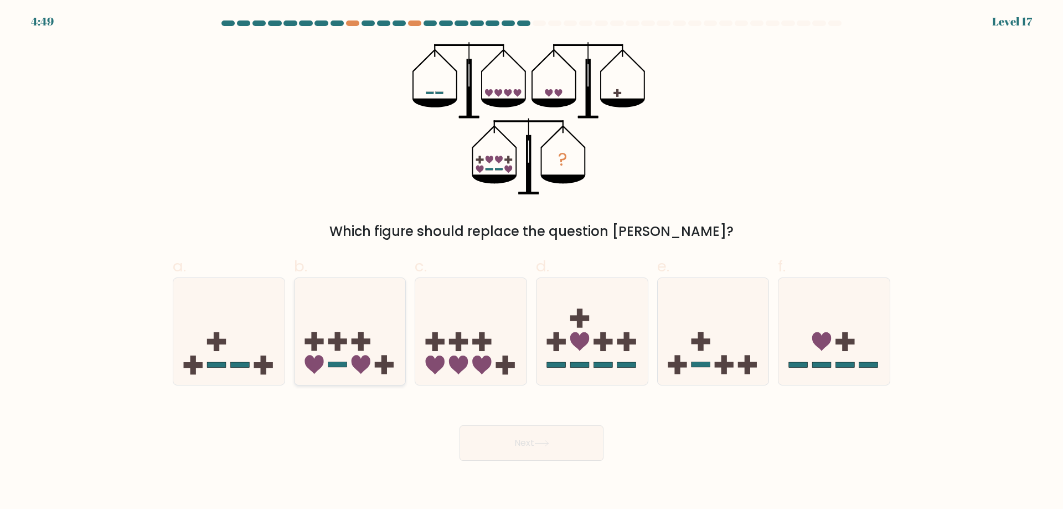
click at [378, 334] on icon at bounding box center [350, 331] width 111 height 92
click at [532, 262] on input "b." at bounding box center [532, 258] width 1 height 7
radio input "true"
click at [519, 452] on button "Next" at bounding box center [532, 442] width 144 height 35
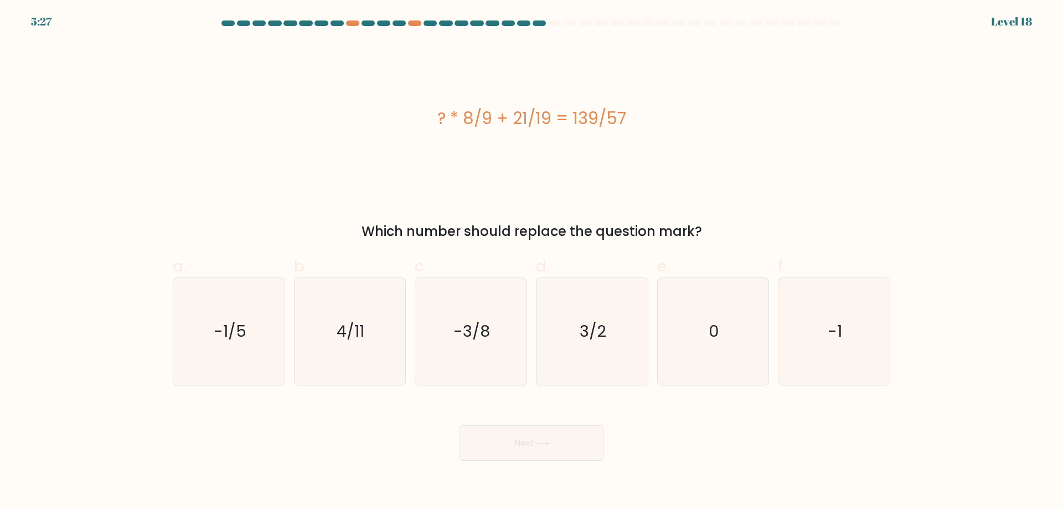
drag, startPoint x: 648, startPoint y: 120, endPoint x: 377, endPoint y: 120, distance: 271.9
click at [377, 120] on div "? * 8/9 + 21/19 = 139/57" at bounding box center [532, 118] width 718 height 25
copy div "? * 8/9 + 21/19 = 139/57"
click at [305, 181] on div "? * 8/9 + 21/19 = 139/57" at bounding box center [532, 118] width 718 height 153
drag, startPoint x: 931, startPoint y: 317, endPoint x: 107, endPoint y: 269, distance: 824.9
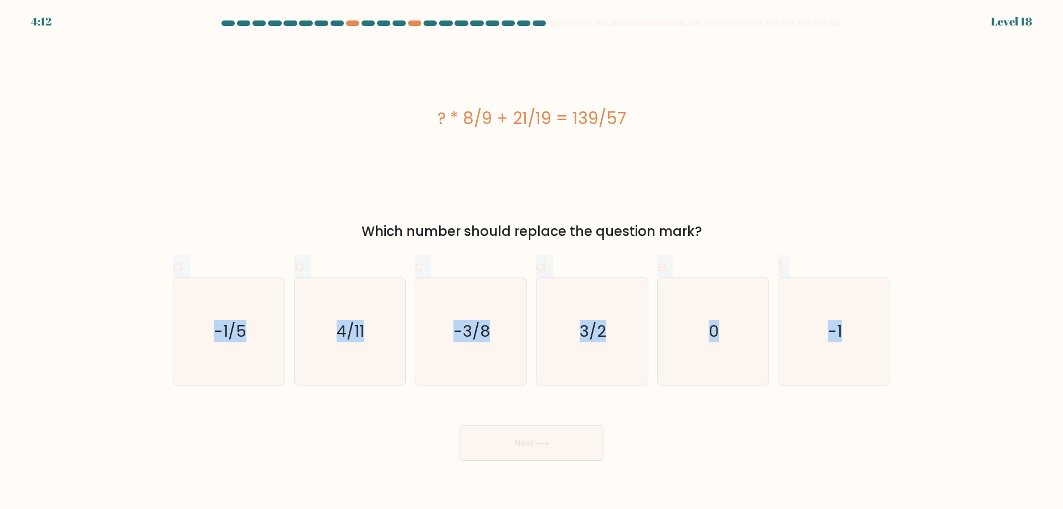
click at [107, 269] on form "a. 0" at bounding box center [531, 240] width 1063 height 440
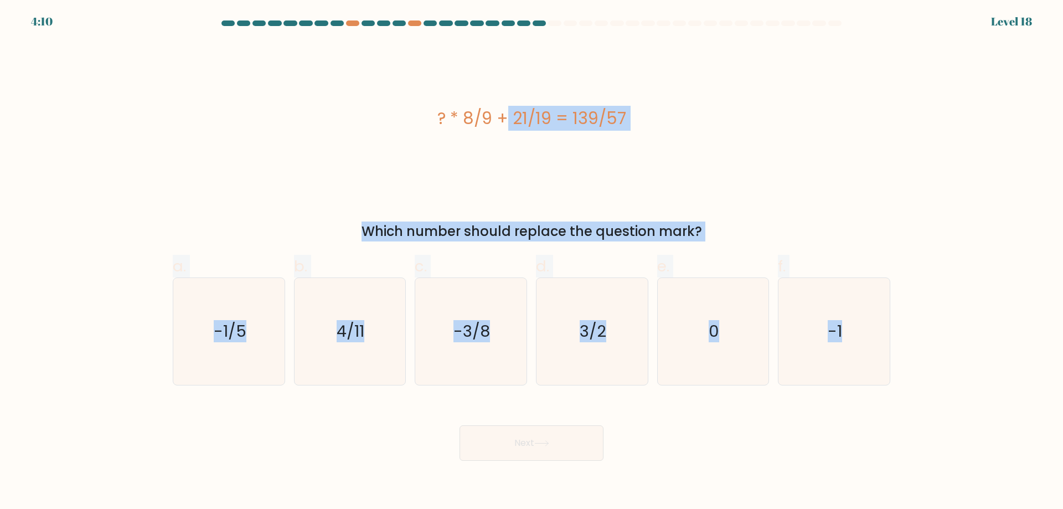
drag, startPoint x: 411, startPoint y: 95, endPoint x: 926, endPoint y: 388, distance: 592.3
click at [939, 402] on form "a. 0" at bounding box center [531, 240] width 1063 height 440
copy form "? * 8/9 + 21/19 = 139/57 Which number should replace the question mark? a. -1/5…"
click at [213, 141] on div "? * 8/9 + 21/19 = 139/57" at bounding box center [532, 118] width 718 height 153
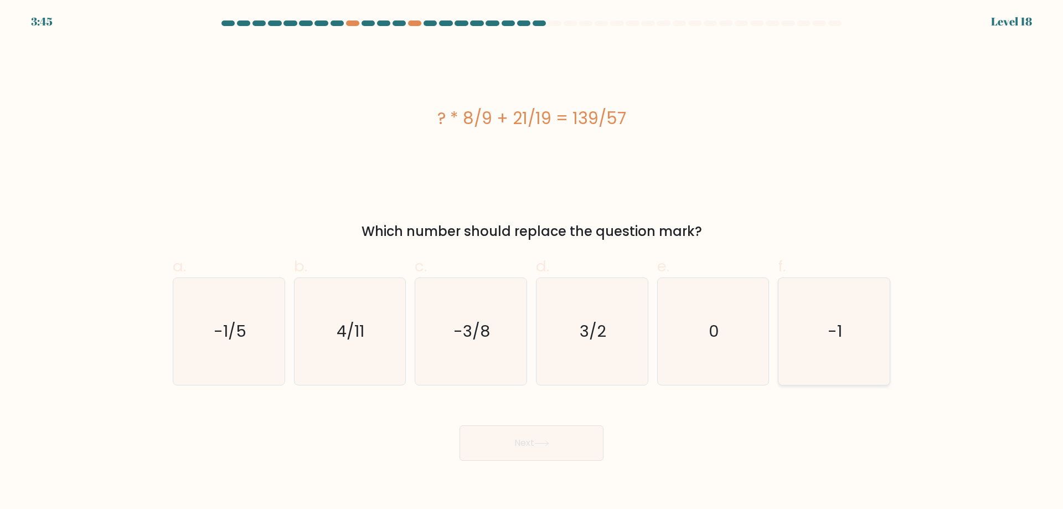
click at [825, 330] on icon "-1" at bounding box center [834, 331] width 107 height 107
click at [532, 262] on input "f. -1" at bounding box center [532, 258] width 1 height 7
radio input "true"
click at [653, 333] on div "e. 0" at bounding box center [713, 320] width 121 height 131
click at [478, 322] on text "-3/8" at bounding box center [472, 331] width 37 height 22
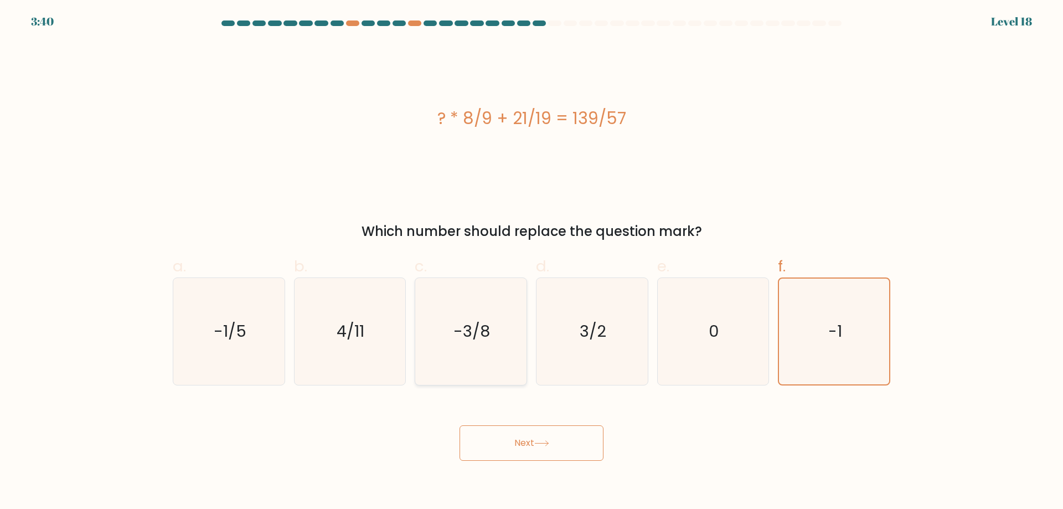
click at [532, 262] on input "c. -3/8" at bounding box center [532, 258] width 1 height 7
radio input "true"
click at [550, 440] on button "Next" at bounding box center [532, 442] width 144 height 35
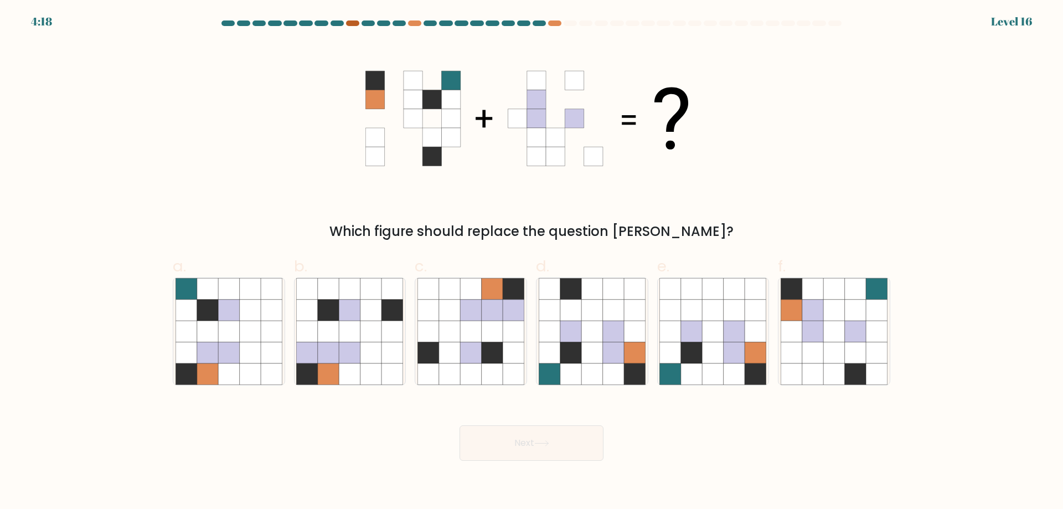
click at [351, 23] on div at bounding box center [352, 23] width 13 height 6
click at [572, 338] on icon at bounding box center [570, 331] width 21 height 21
click at [532, 262] on input "d." at bounding box center [532, 258] width 1 height 7
radio input "true"
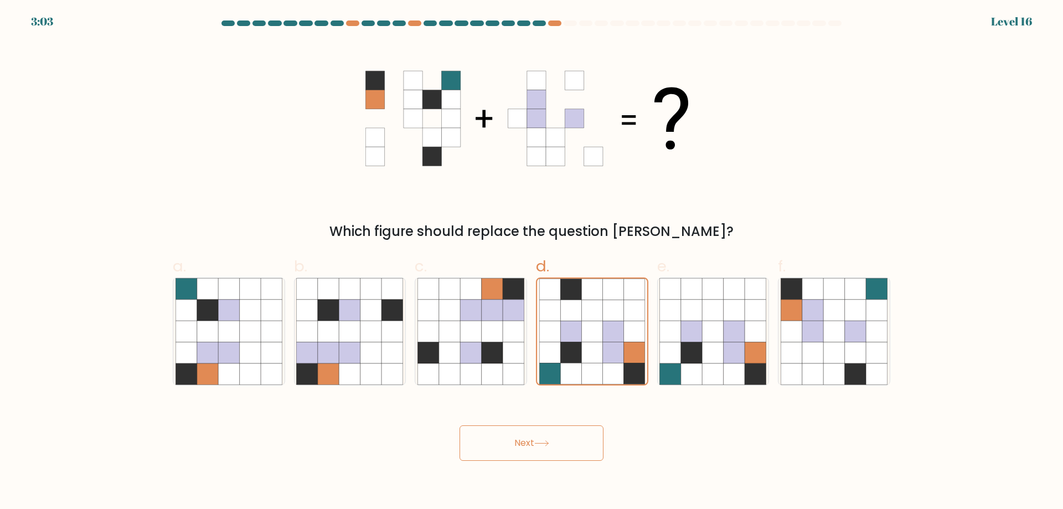
click at [557, 446] on button "Next" at bounding box center [532, 442] width 144 height 35
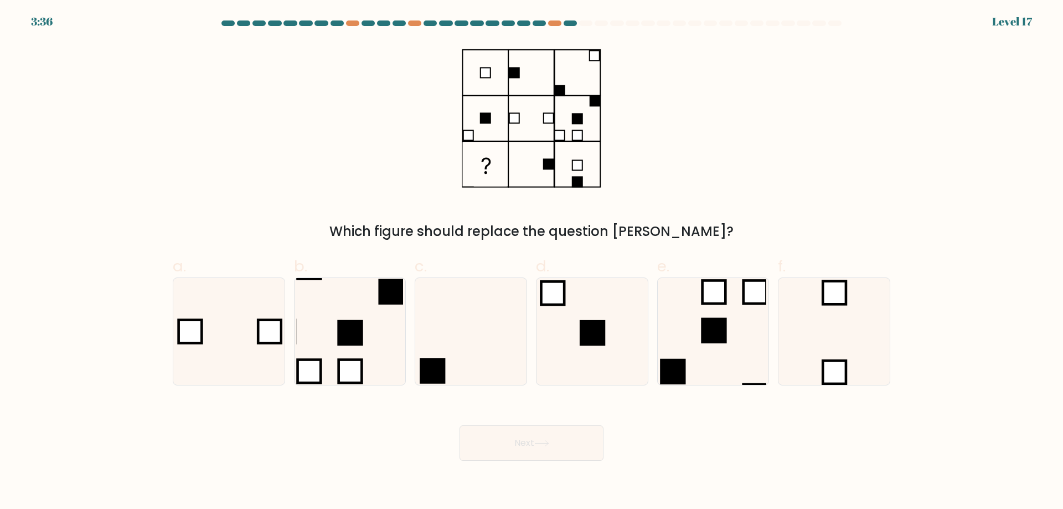
drag, startPoint x: 627, startPoint y: 188, endPoint x: 439, endPoint y: 70, distance: 222.2
click at [439, 70] on div "Which figure should replace the question mark?" at bounding box center [531, 141] width 731 height 199
click at [486, 78] on icon at bounding box center [532, 118] width 140 height 153
click at [486, 78] on rect at bounding box center [486, 73] width 10 height 10
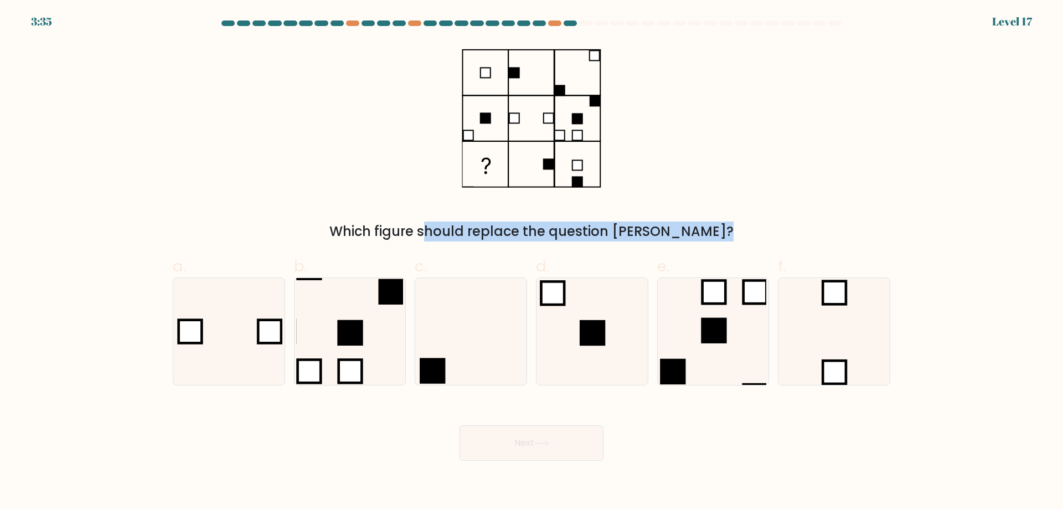
click at [486, 78] on rect at bounding box center [486, 73] width 10 height 10
click at [555, 101] on rect at bounding box center [578, 118] width 46 height 46
click at [640, 316] on icon at bounding box center [592, 331] width 107 height 107
click at [532, 262] on input "d." at bounding box center [532, 258] width 1 height 7
radio input "true"
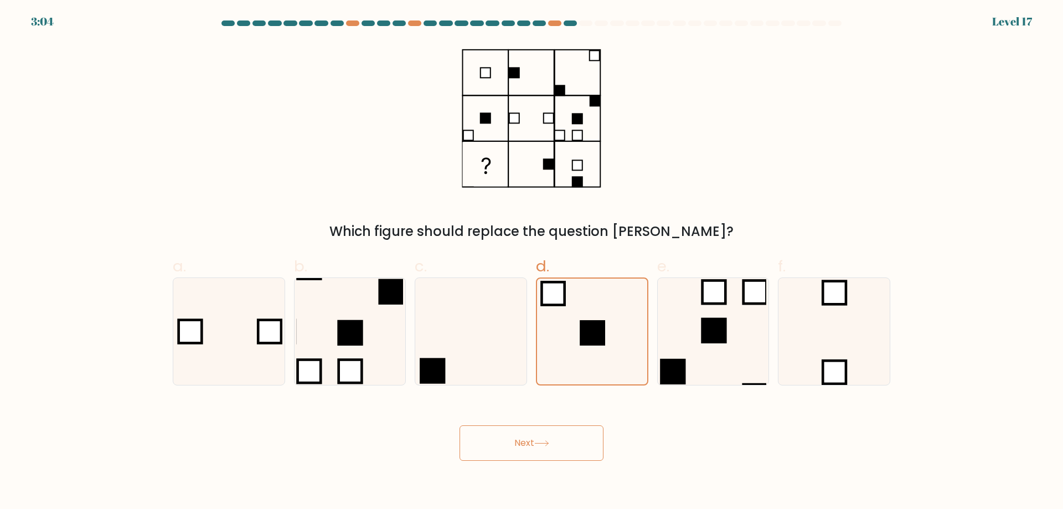
click at [570, 426] on button "Next" at bounding box center [532, 442] width 144 height 35
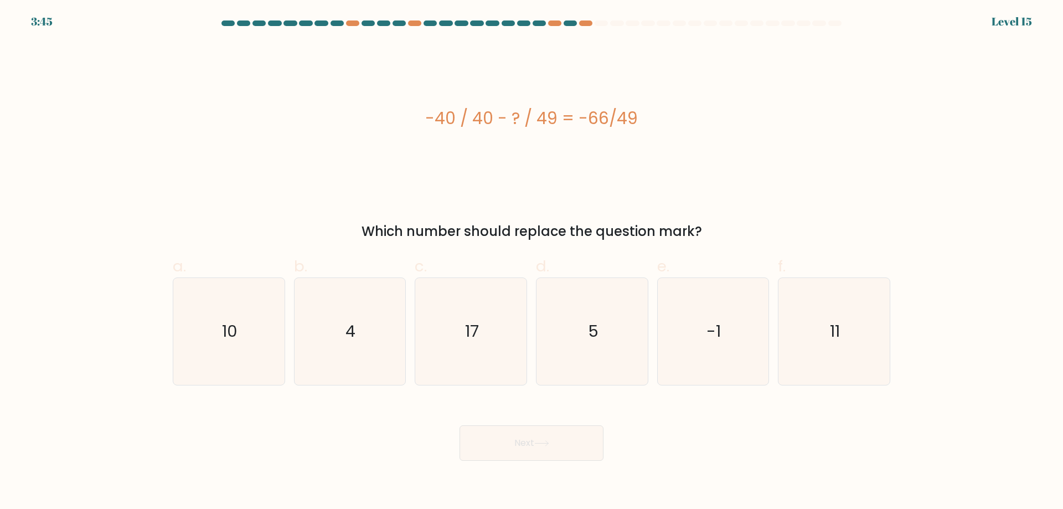
drag, startPoint x: 595, startPoint y: 122, endPoint x: 406, endPoint y: 120, distance: 188.9
click at [406, 120] on div "-40 / 40 - ? / 49 = -66/49" at bounding box center [532, 118] width 718 height 25
copy div "-40 / 40 - ? / 49 = -66/49"
click at [255, 117] on div "-40 / 40 - ? / 49 = -66/49" at bounding box center [532, 118] width 718 height 25
click at [307, 131] on div "-40 / 40 - ? / 49 = -66/49" at bounding box center [532, 118] width 718 height 153
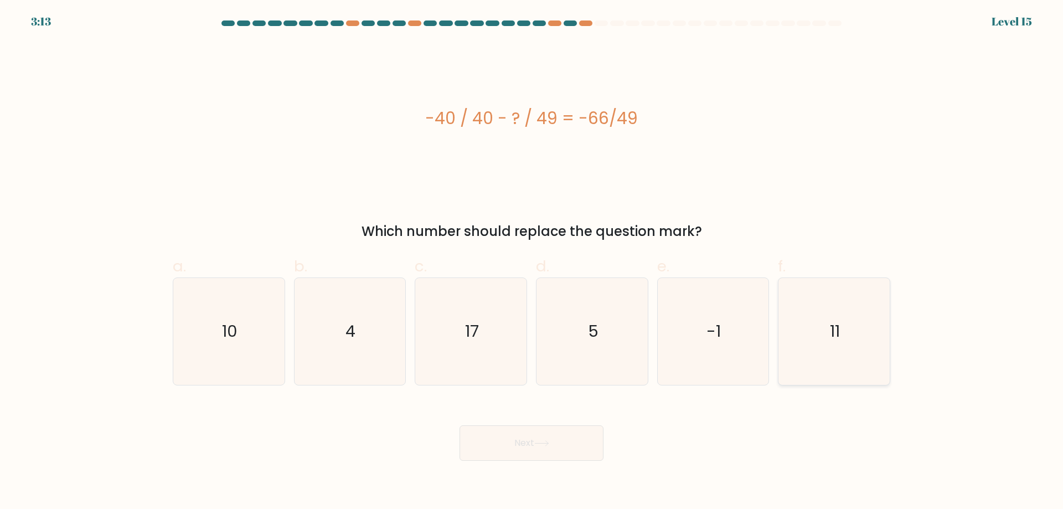
click at [827, 361] on icon "11" at bounding box center [834, 331] width 107 height 107
click at [532, 262] on input "f. 11" at bounding box center [532, 258] width 1 height 7
radio input "true"
click at [543, 438] on button "Next" at bounding box center [532, 442] width 144 height 35
click at [540, 442] on icon at bounding box center [541, 443] width 15 height 6
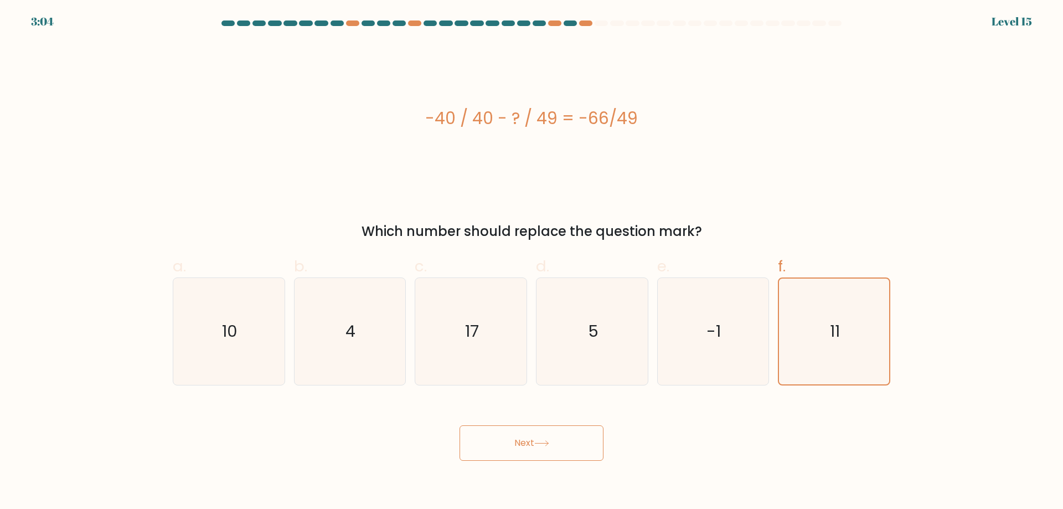
click at [517, 441] on button "Next" at bounding box center [532, 442] width 144 height 35
click at [547, 449] on button "Next" at bounding box center [532, 442] width 144 height 35
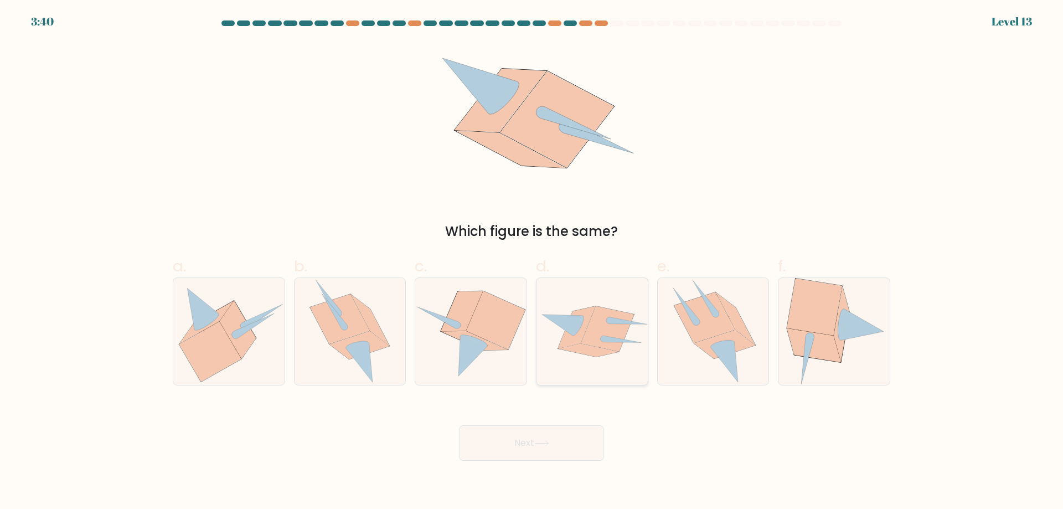
click at [584, 345] on icon at bounding box center [589, 350] width 60 height 13
click at [532, 262] on input "d." at bounding box center [532, 258] width 1 height 7
radio input "true"
click at [375, 345] on icon at bounding box center [360, 345] width 60 height 28
click at [532, 262] on input "b." at bounding box center [532, 258] width 1 height 7
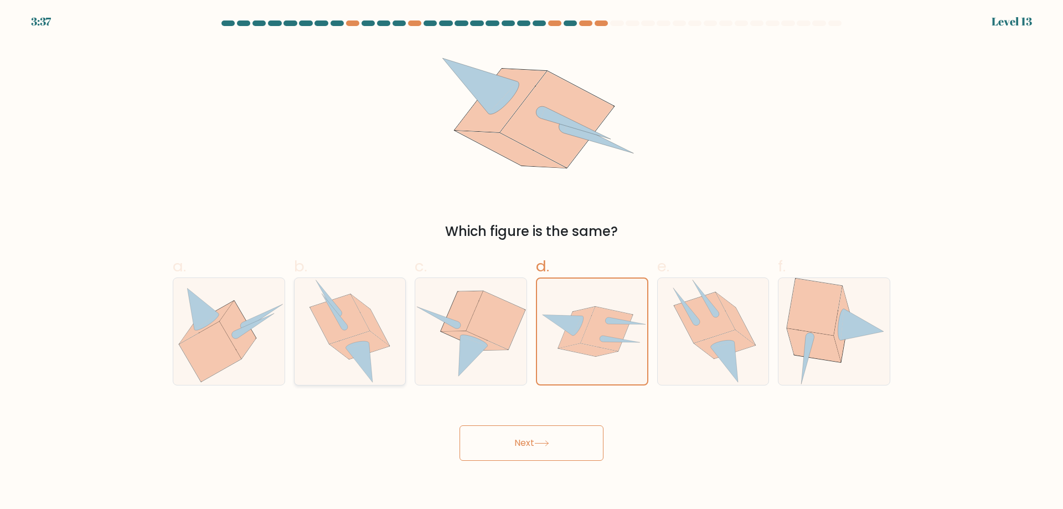
radio input "true"
click at [542, 436] on button "Next" at bounding box center [532, 442] width 144 height 35
click at [510, 451] on button "Next" at bounding box center [532, 442] width 144 height 35
click at [668, 462] on body "3:24 Level 13" at bounding box center [531, 254] width 1063 height 509
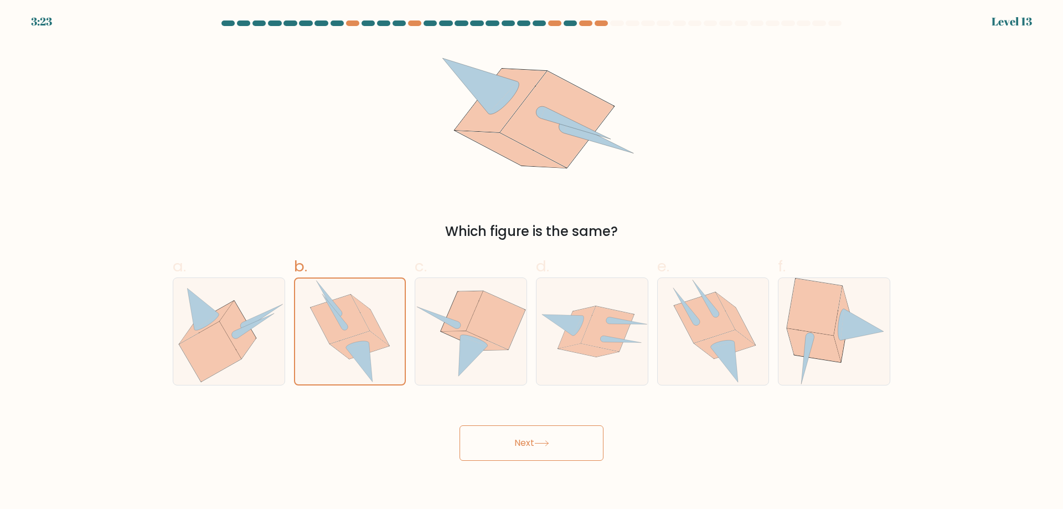
click at [538, 442] on icon at bounding box center [541, 443] width 15 height 6
click at [537, 442] on icon at bounding box center [541, 443] width 15 height 6
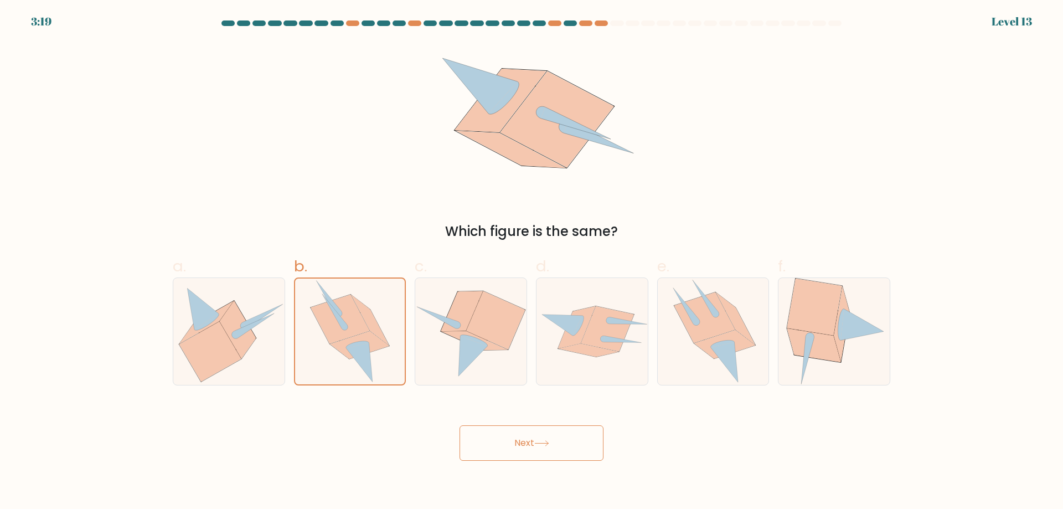
click at [537, 441] on icon at bounding box center [541, 443] width 15 height 6
click at [666, 447] on div "Next" at bounding box center [531, 430] width 731 height 62
click at [519, 446] on button "Next" at bounding box center [532, 442] width 144 height 35
click at [519, 445] on button "Next" at bounding box center [532, 442] width 144 height 35
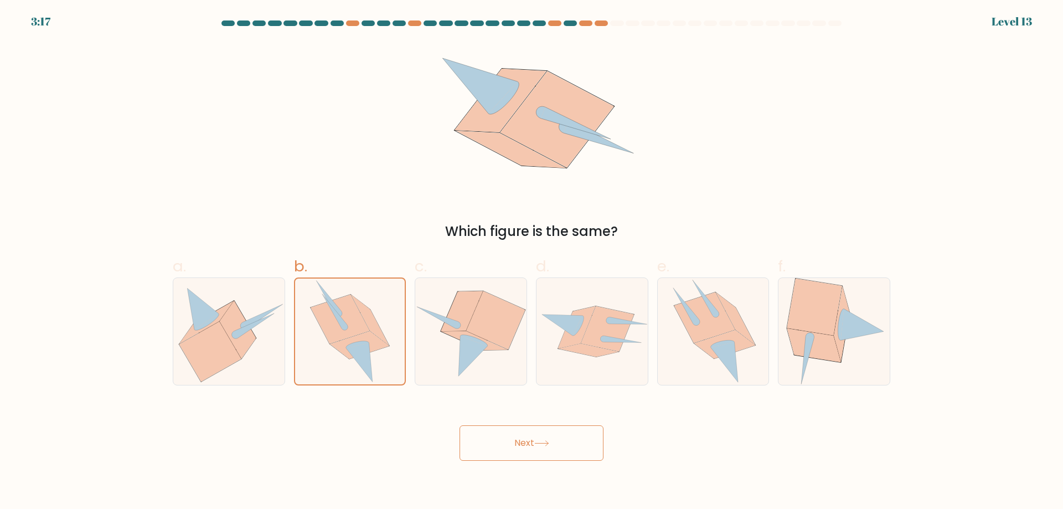
click at [519, 445] on button "Next" at bounding box center [532, 442] width 144 height 35
click at [519, 444] on button "Next" at bounding box center [532, 442] width 144 height 35
click at [521, 442] on button "Next" at bounding box center [532, 442] width 144 height 35
click at [522, 441] on button "Next" at bounding box center [532, 442] width 144 height 35
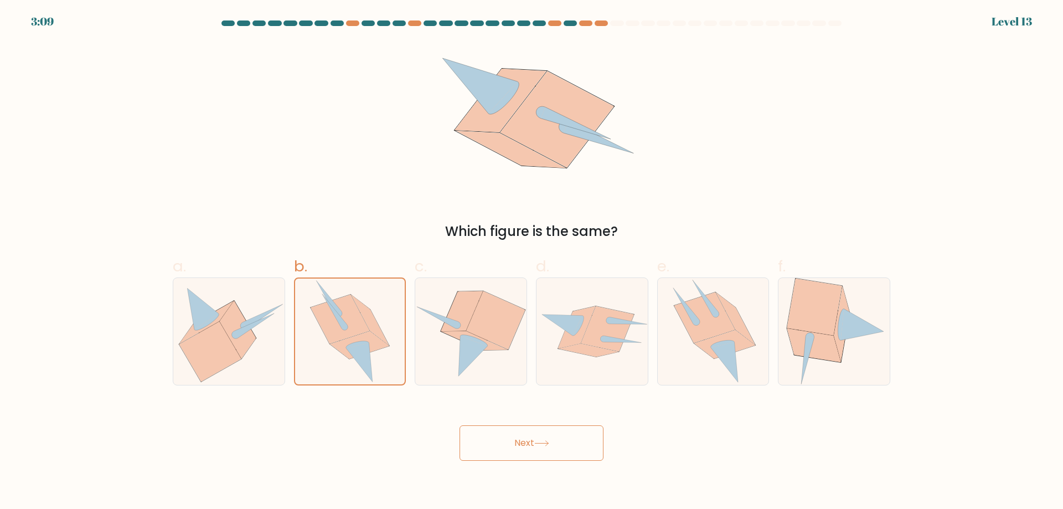
click at [531, 433] on button "Next" at bounding box center [532, 442] width 144 height 35
click at [533, 435] on button "Next" at bounding box center [532, 442] width 144 height 35
click at [547, 482] on body "3:08 Level 13" at bounding box center [531, 254] width 1063 height 509
click at [533, 437] on button "Next" at bounding box center [532, 442] width 144 height 35
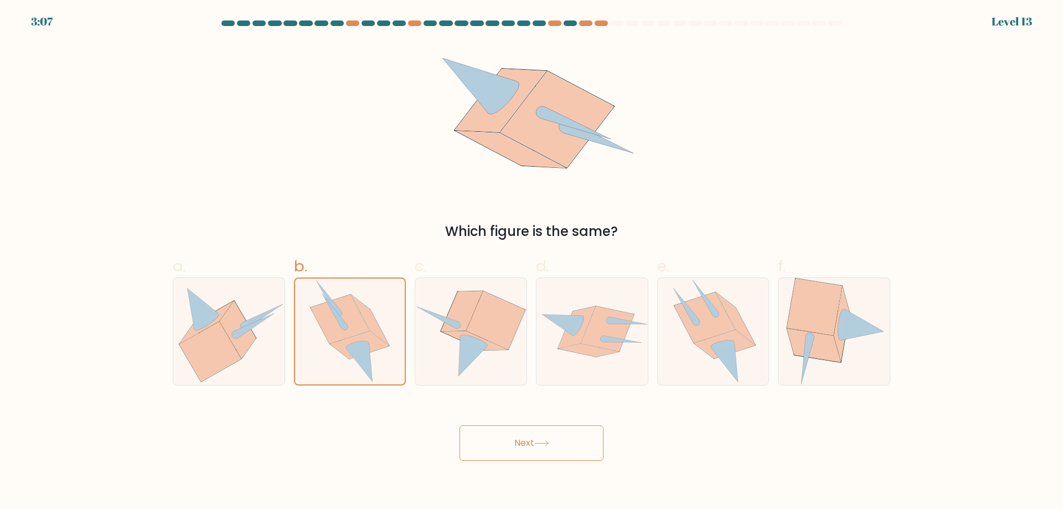
click at [533, 437] on button "Next" at bounding box center [532, 442] width 144 height 35
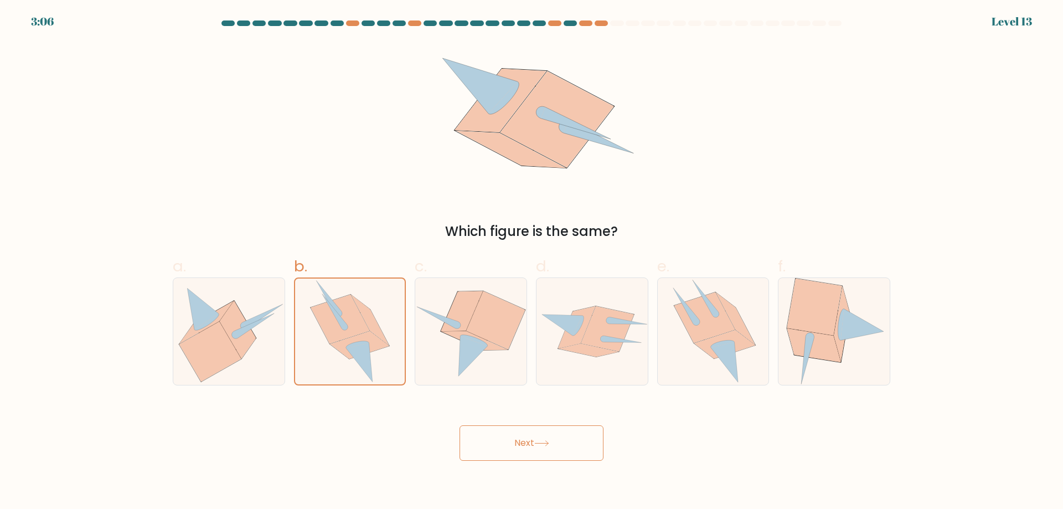
click at [533, 437] on button "Next" at bounding box center [532, 442] width 144 height 35
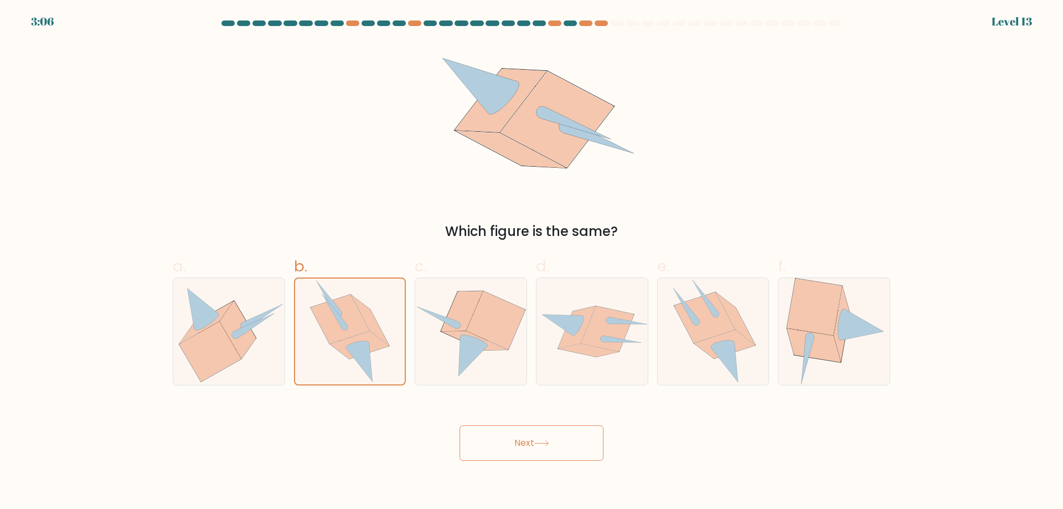
click at [532, 437] on button "Next" at bounding box center [532, 442] width 144 height 35
click at [514, 459] on button "Next" at bounding box center [532, 442] width 144 height 35
click at [460, 425] on button "Next" at bounding box center [532, 442] width 144 height 35
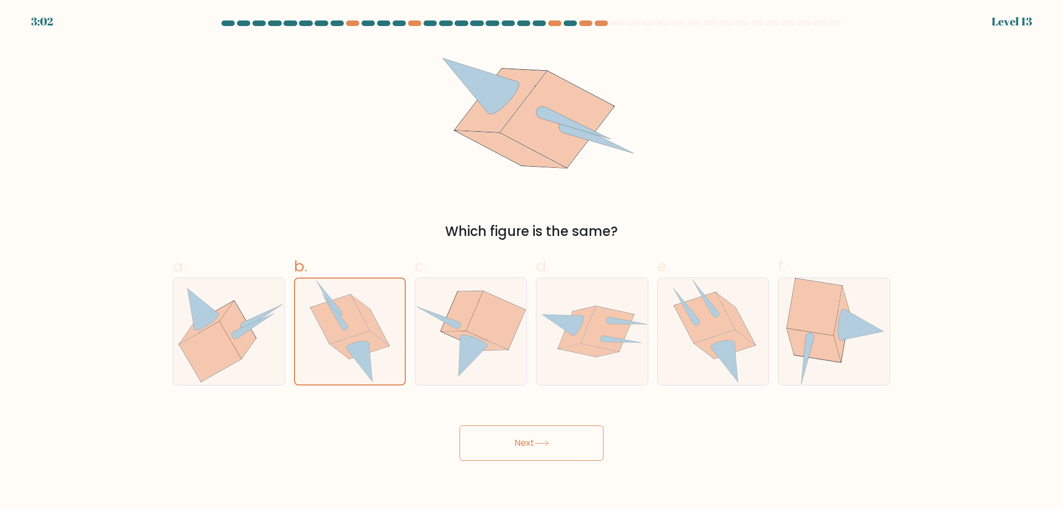
click at [460, 425] on button "Next" at bounding box center [532, 442] width 144 height 35
drag, startPoint x: 481, startPoint y: 352, endPoint x: 465, endPoint y: 344, distance: 18.1
click at [481, 352] on icon at bounding box center [473, 356] width 29 height 40
click at [532, 262] on input "c." at bounding box center [532, 258] width 1 height 7
radio input "true"
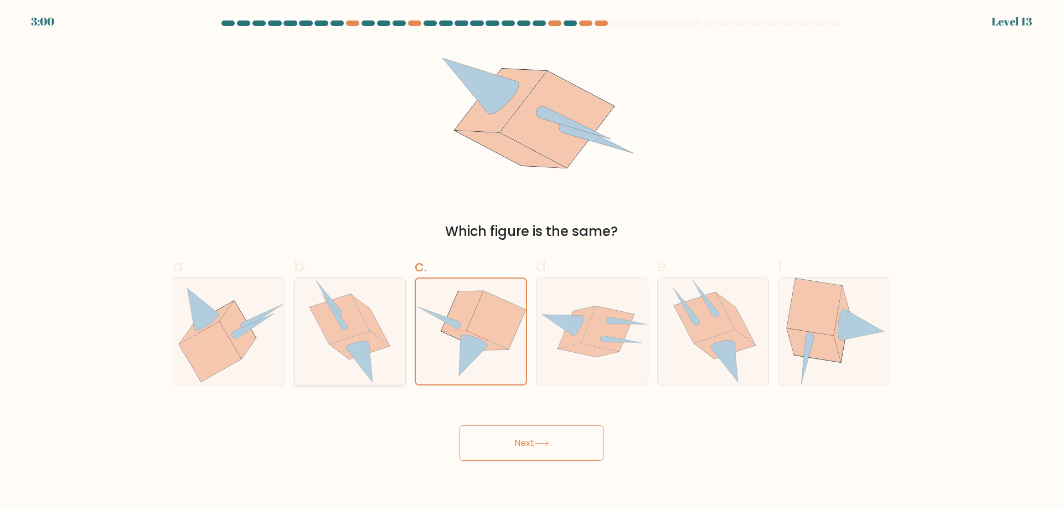
click at [383, 325] on icon at bounding box center [350, 331] width 80 height 107
click at [532, 262] on input "b." at bounding box center [532, 258] width 1 height 7
radio input "true"
click at [524, 438] on button "Next" at bounding box center [532, 442] width 144 height 35
click at [528, 446] on button "Next" at bounding box center [532, 442] width 144 height 35
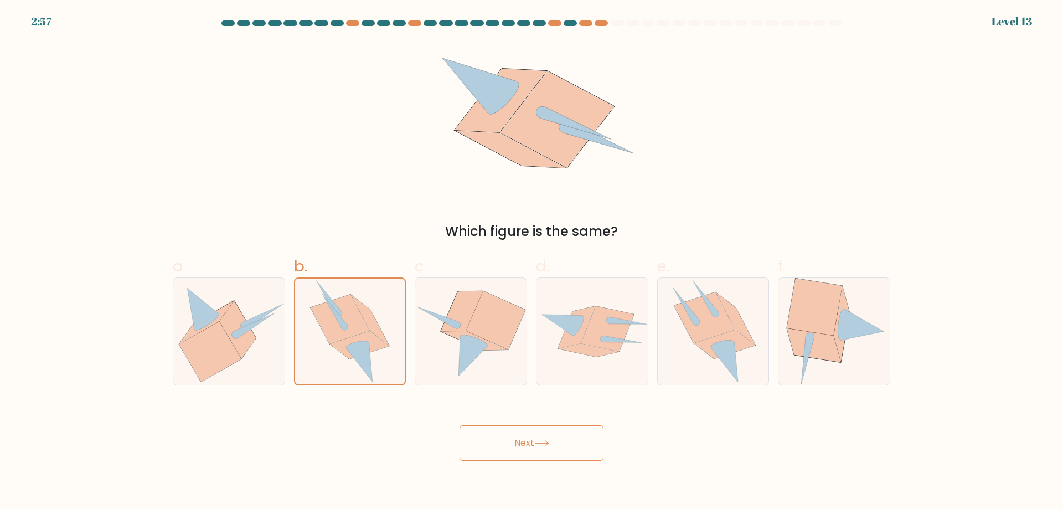
click at [526, 446] on button "Next" at bounding box center [532, 442] width 144 height 35
click at [352, 340] on icon at bounding box center [360, 345] width 60 height 28
click at [532, 262] on input "b." at bounding box center [532, 258] width 1 height 7
radio input "true"
click at [588, 443] on button "Next" at bounding box center [532, 442] width 144 height 35
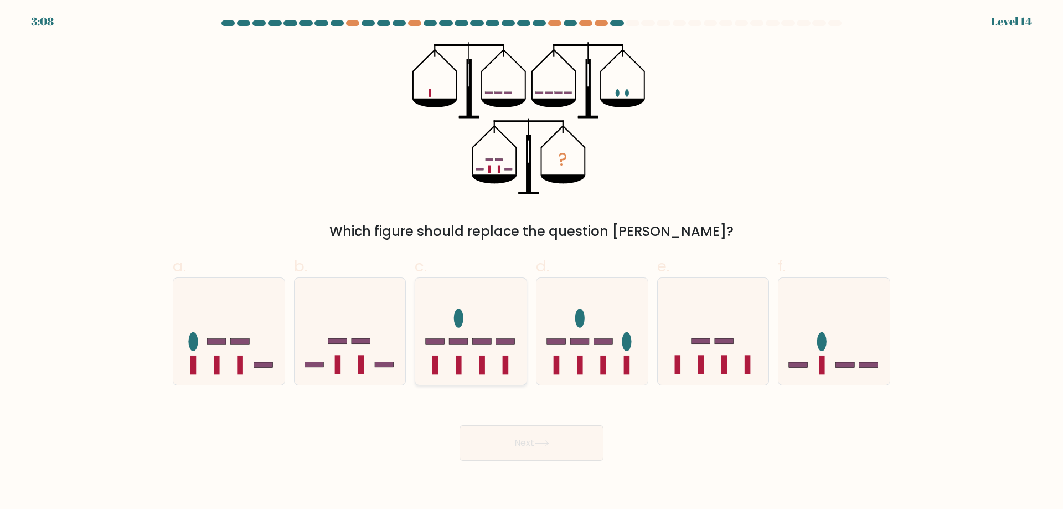
click at [477, 327] on icon at bounding box center [470, 331] width 111 height 92
click at [532, 262] on input "c." at bounding box center [532, 258] width 1 height 7
radio input "true"
click at [576, 452] on button "Next" at bounding box center [532, 442] width 144 height 35
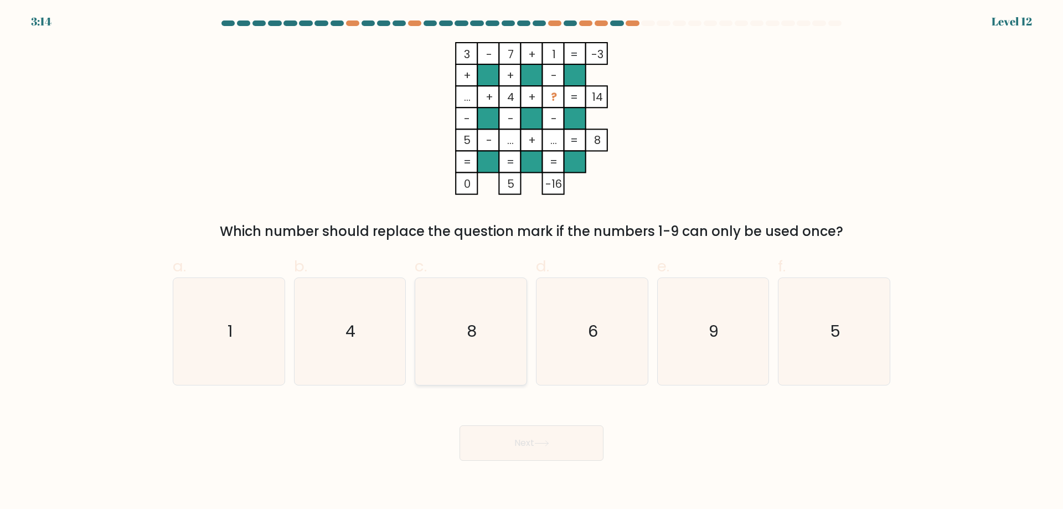
click at [497, 292] on icon "8" at bounding box center [471, 331] width 107 height 107
click at [532, 262] on input "c. 8" at bounding box center [532, 258] width 1 height 7
radio input "true"
click at [551, 433] on button "Next" at bounding box center [532, 442] width 144 height 35
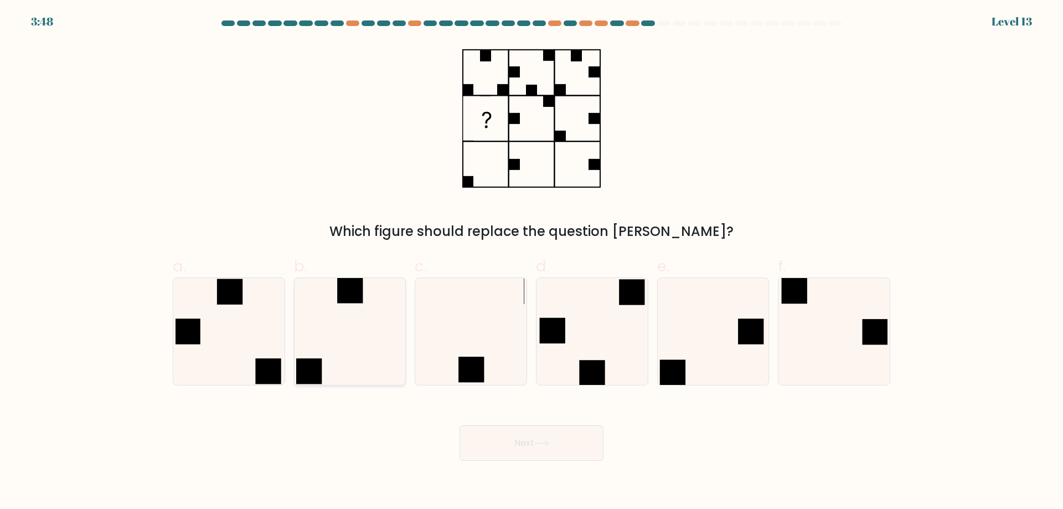
click at [342, 323] on icon at bounding box center [349, 331] width 107 height 107
click at [532, 262] on input "b." at bounding box center [532, 258] width 1 height 7
radio input "true"
click at [250, 321] on icon at bounding box center [229, 331] width 107 height 107
click at [532, 262] on input "a." at bounding box center [532, 258] width 1 height 7
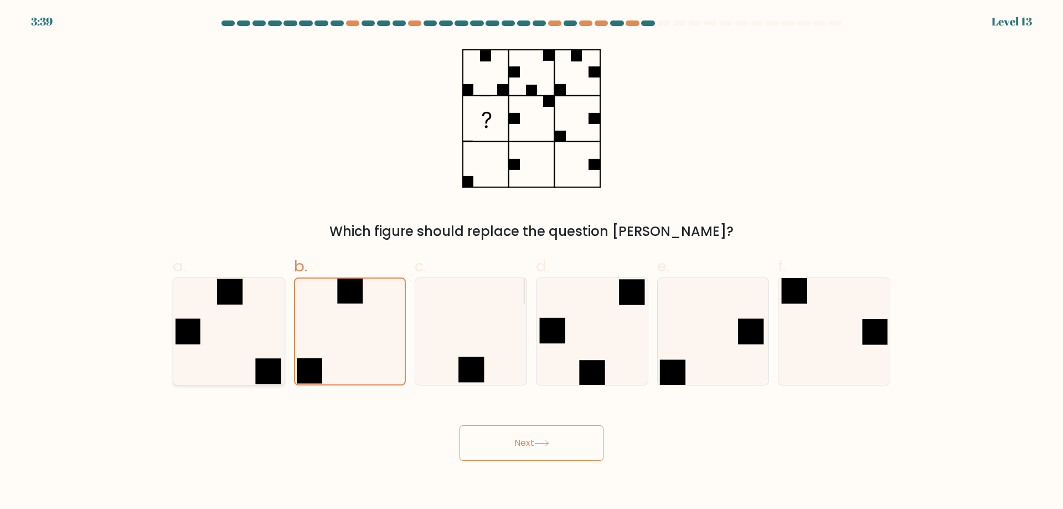
radio input "true"
click at [572, 439] on button "Next" at bounding box center [532, 442] width 144 height 35
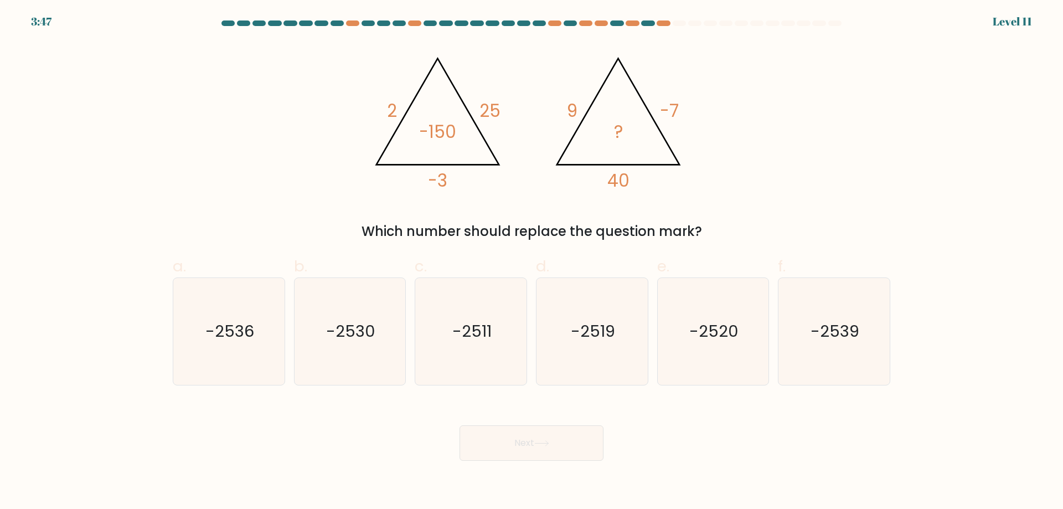
click at [885, 129] on div "@import url('[URL][DOMAIN_NAME]); 2 25 -3 -150 @import url('[URL][DOMAIN_NAME])…" at bounding box center [531, 141] width 731 height 199
drag, startPoint x: 735, startPoint y: 167, endPoint x: 728, endPoint y: 177, distance: 12.3
click at [735, 167] on div "@import url('[URL][DOMAIN_NAME]); 2 25 -3 -150 @import url('[URL][DOMAIN_NAME])…" at bounding box center [531, 141] width 731 height 199
click at [699, 321] on text "-2520" at bounding box center [713, 331] width 49 height 22
click at [532, 262] on input "e. -2520" at bounding box center [532, 258] width 1 height 7
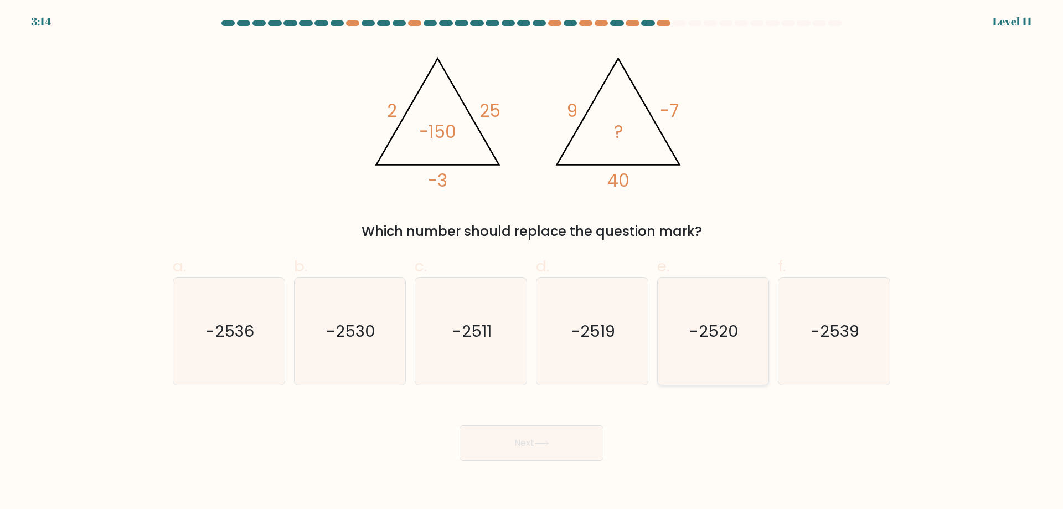
radio input "true"
click at [524, 438] on button "Next" at bounding box center [532, 442] width 144 height 35
click at [543, 441] on icon at bounding box center [541, 443] width 15 height 6
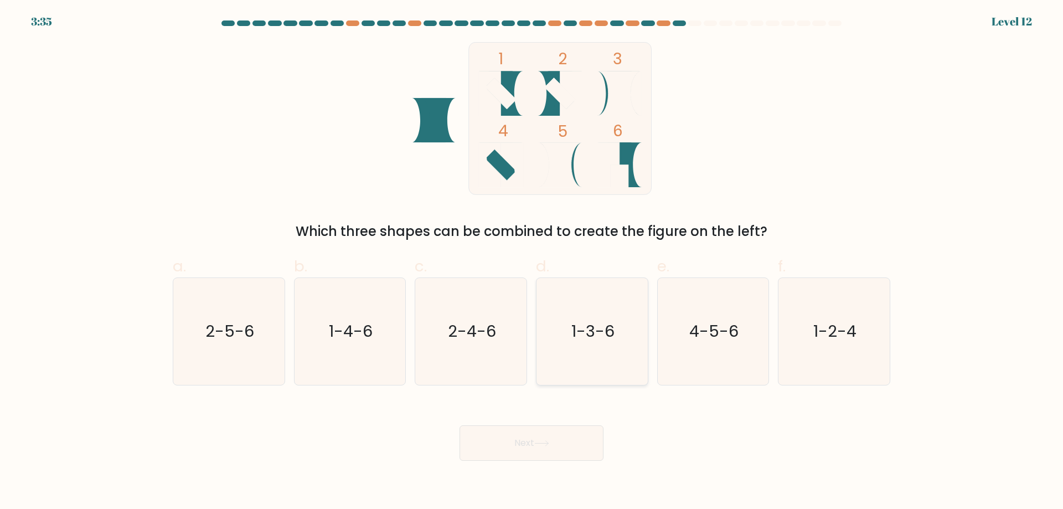
click at [604, 313] on icon "1-3-6" at bounding box center [592, 331] width 107 height 107
click at [532, 262] on input "d. 1-3-6" at bounding box center [532, 258] width 1 height 7
radio input "true"
click at [580, 435] on button "Next" at bounding box center [532, 442] width 144 height 35
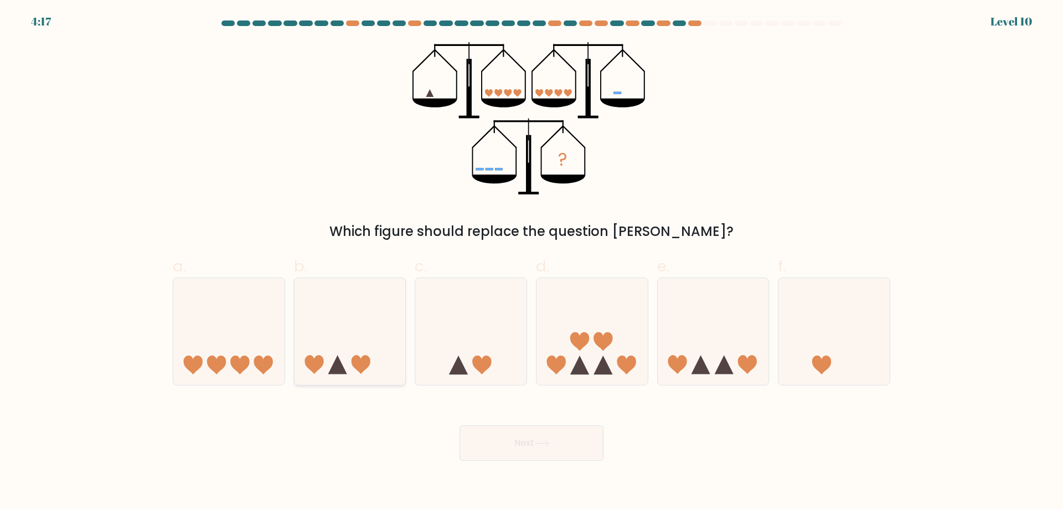
click at [385, 337] on icon at bounding box center [350, 331] width 111 height 92
click at [532, 262] on input "b." at bounding box center [532, 258] width 1 height 7
radio input "true"
click at [544, 444] on icon at bounding box center [541, 443] width 15 height 6
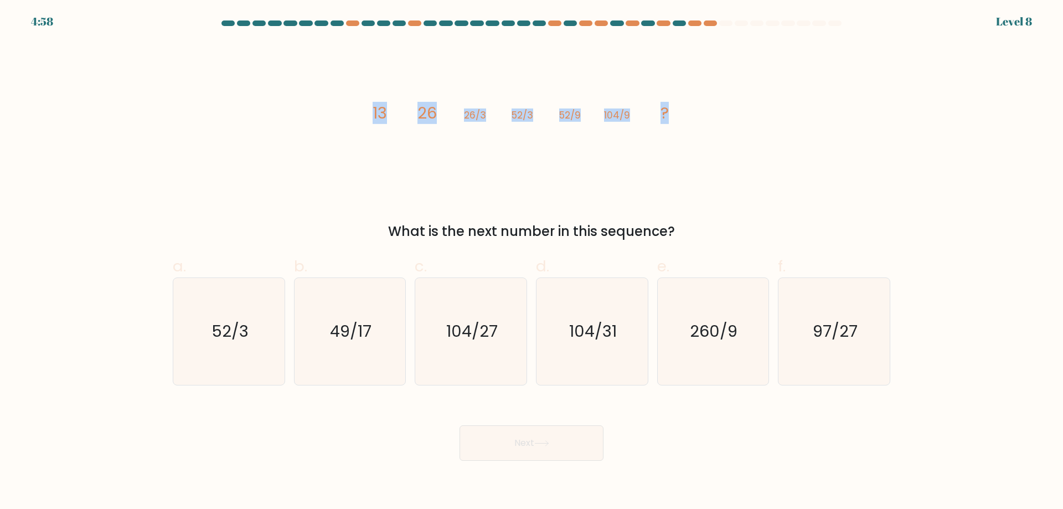
drag, startPoint x: 673, startPoint y: 102, endPoint x: 344, endPoint y: 102, distance: 328.9
click at [344, 102] on div "image/svg+xml 13 26 26/3 52/3 52/9 104/9 ? What is the next number in this sequ…" at bounding box center [531, 141] width 731 height 199
copy g "13 26 26/3 52/3 52/9 104/9 ?"
click at [232, 123] on div "image/svg+xml 13 26 26/3 52/3 52/9 104/9 ? What is the next number in this sequ…" at bounding box center [531, 141] width 731 height 199
drag, startPoint x: 452, startPoint y: 330, endPoint x: 487, endPoint y: 366, distance: 50.1
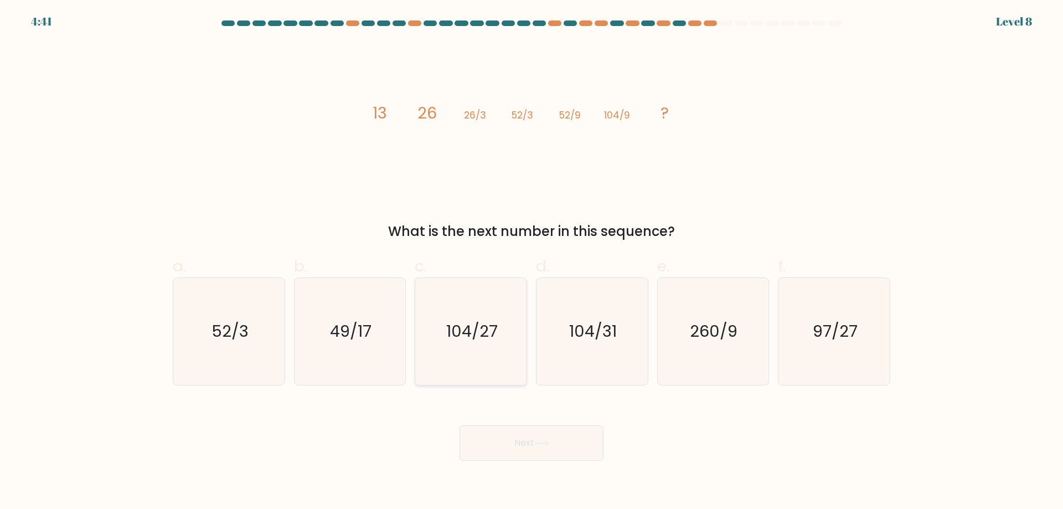
click at [454, 330] on text "104/27" at bounding box center [472, 331] width 52 height 22
click at [532, 262] on input "c. 104/27" at bounding box center [532, 258] width 1 height 7
radio input "true"
click at [561, 443] on button "Next" at bounding box center [532, 442] width 144 height 35
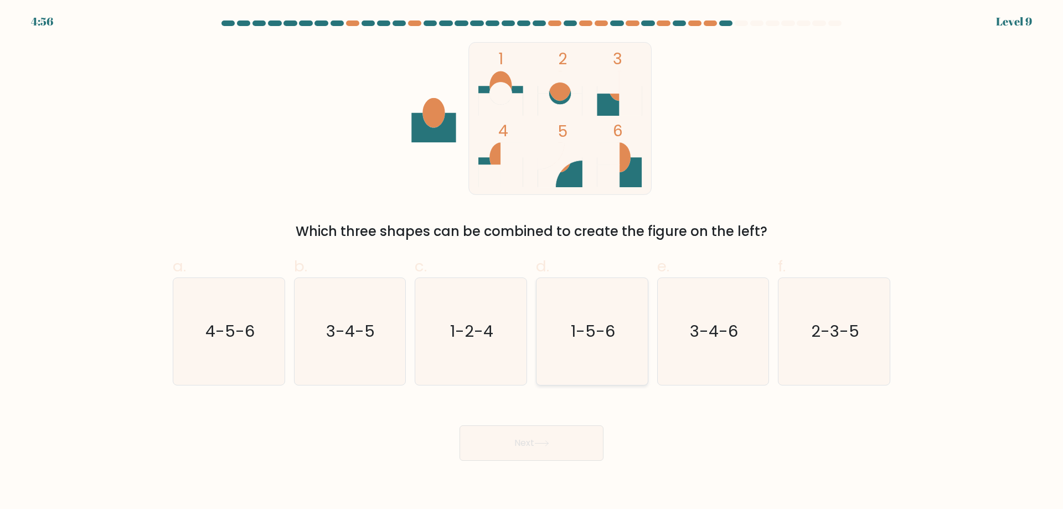
click at [608, 336] on text "1-5-6" at bounding box center [593, 331] width 44 height 22
click at [532, 262] on input "d. 1-5-6" at bounding box center [532, 258] width 1 height 7
radio input "true"
click at [731, 327] on text "3-4-6" at bounding box center [714, 331] width 48 height 22
click at [532, 262] on input "e. 3-4-6" at bounding box center [532, 258] width 1 height 7
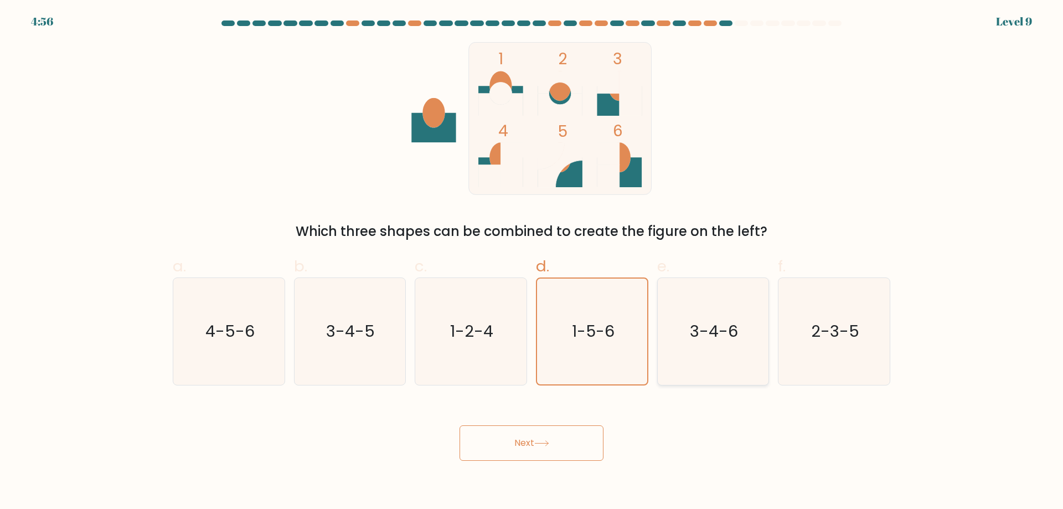
radio input "true"
click at [521, 451] on button "Next" at bounding box center [532, 442] width 144 height 35
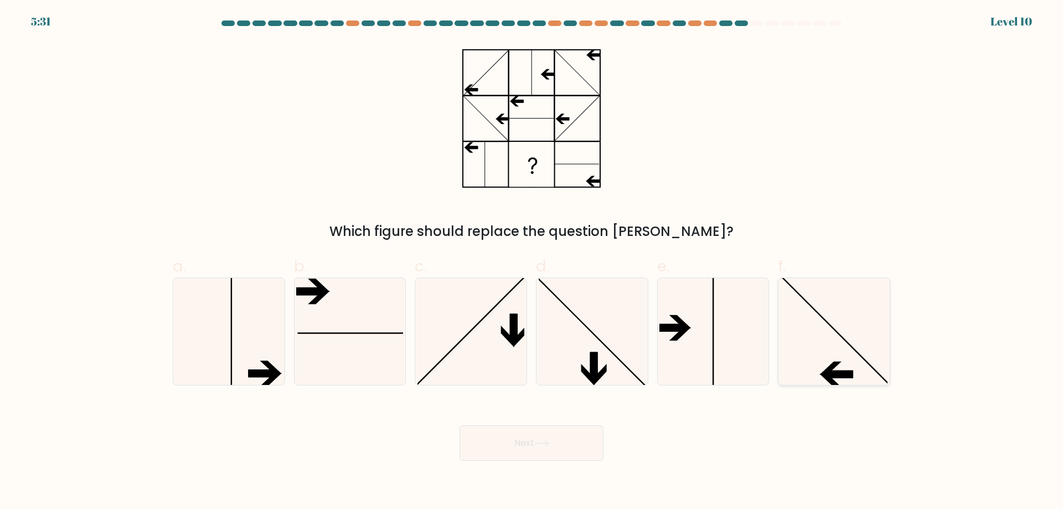
click at [843, 362] on icon at bounding box center [834, 331] width 107 height 107
click at [532, 262] on input "f." at bounding box center [532, 258] width 1 height 7
radio input "true"
click at [546, 454] on button "Next" at bounding box center [532, 442] width 144 height 35
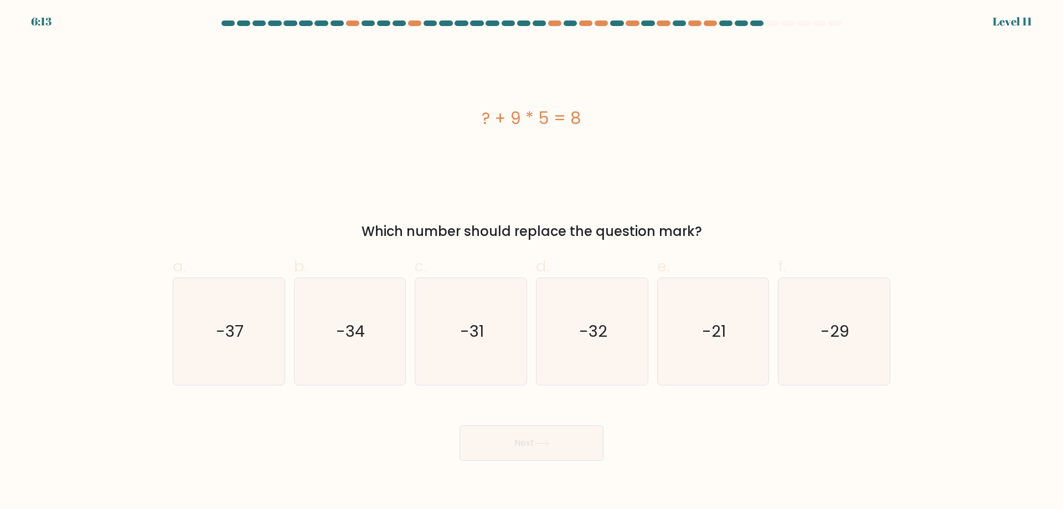
drag, startPoint x: 557, startPoint y: 112, endPoint x: 459, endPoint y: 113, distance: 97.5
click at [459, 113] on div "? + 9 * 5 = 8" at bounding box center [532, 118] width 718 height 25
copy div "? + 9 * 5 = 8"
click at [269, 120] on div "? + 9 * 5 = 8" at bounding box center [532, 118] width 718 height 25
click at [232, 308] on icon "-37" at bounding box center [229, 331] width 107 height 107
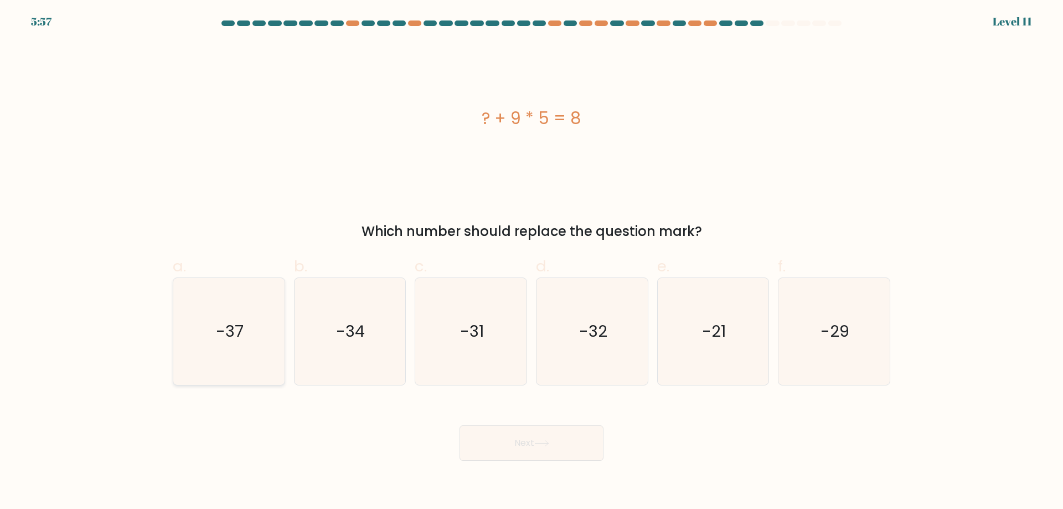
click at [532, 262] on input "a. -37" at bounding box center [532, 258] width 1 height 7
radio input "true"
click at [518, 444] on button "Next" at bounding box center [532, 442] width 144 height 35
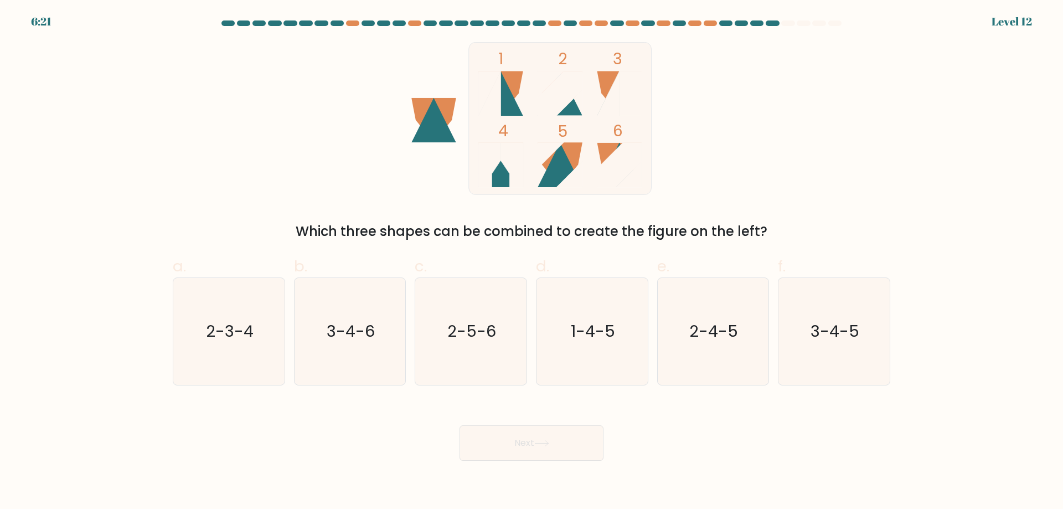
drag, startPoint x: 494, startPoint y: 358, endPoint x: 521, endPoint y: 401, distance: 51.0
click at [497, 357] on icon "2-5-6" at bounding box center [471, 331] width 107 height 107
click at [532, 262] on input "c. 2-5-6" at bounding box center [532, 258] width 1 height 7
radio input "true"
click at [544, 444] on icon at bounding box center [541, 443] width 13 height 5
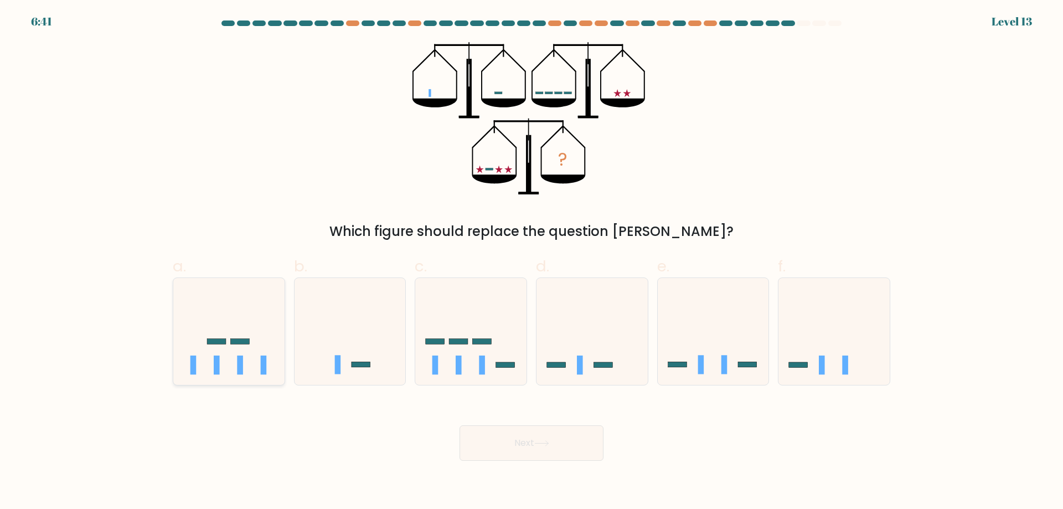
click at [259, 347] on icon at bounding box center [228, 331] width 111 height 92
click at [532, 262] on input "a." at bounding box center [532, 258] width 1 height 7
radio input "true"
click at [554, 439] on button "Next" at bounding box center [532, 442] width 144 height 35
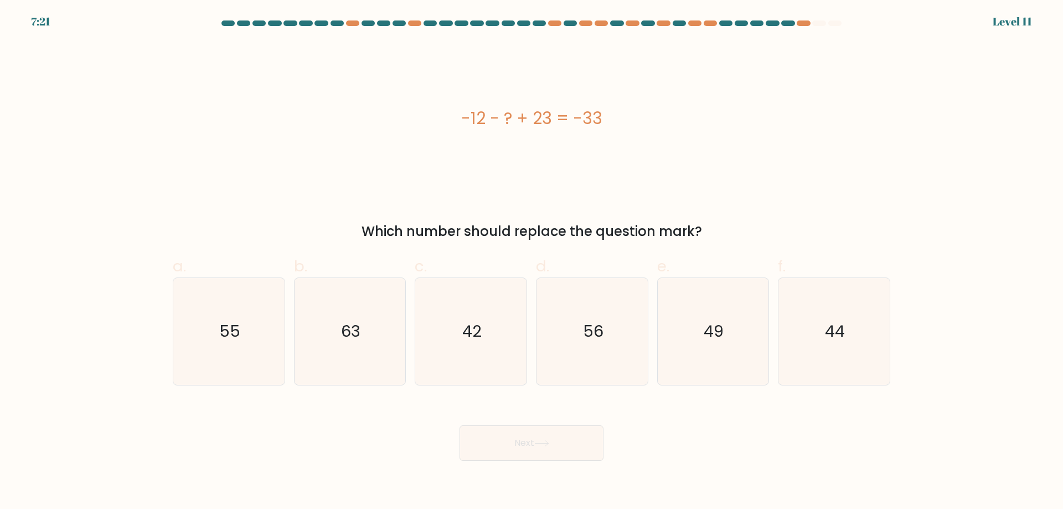
drag, startPoint x: 569, startPoint y: 111, endPoint x: 425, endPoint y: 111, distance: 143.4
click at [425, 111] on div "-12 - ? + 23 = -33" at bounding box center [532, 118] width 718 height 153
copy div "-12 - ? + 23 = -33"
click at [223, 138] on div "-12 - ? + 23 = -33" at bounding box center [532, 118] width 718 height 153
click at [843, 318] on icon "44" at bounding box center [834, 331] width 107 height 107
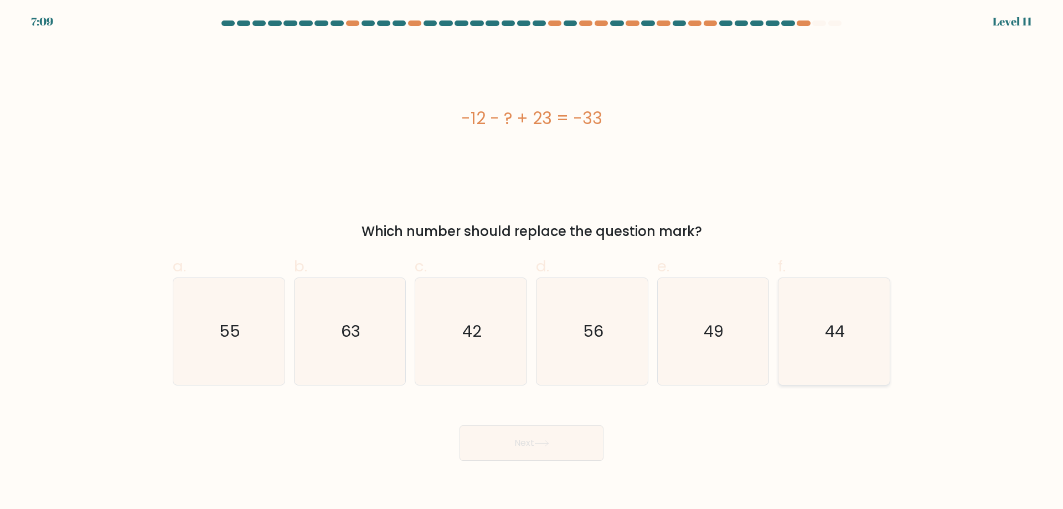
click at [532, 262] on input "f. 44" at bounding box center [532, 258] width 1 height 7
radio input "true"
click at [543, 450] on button "Next" at bounding box center [532, 442] width 144 height 35
click at [527, 447] on button "Next" at bounding box center [532, 442] width 144 height 35
click at [554, 445] on button "Next" at bounding box center [532, 442] width 144 height 35
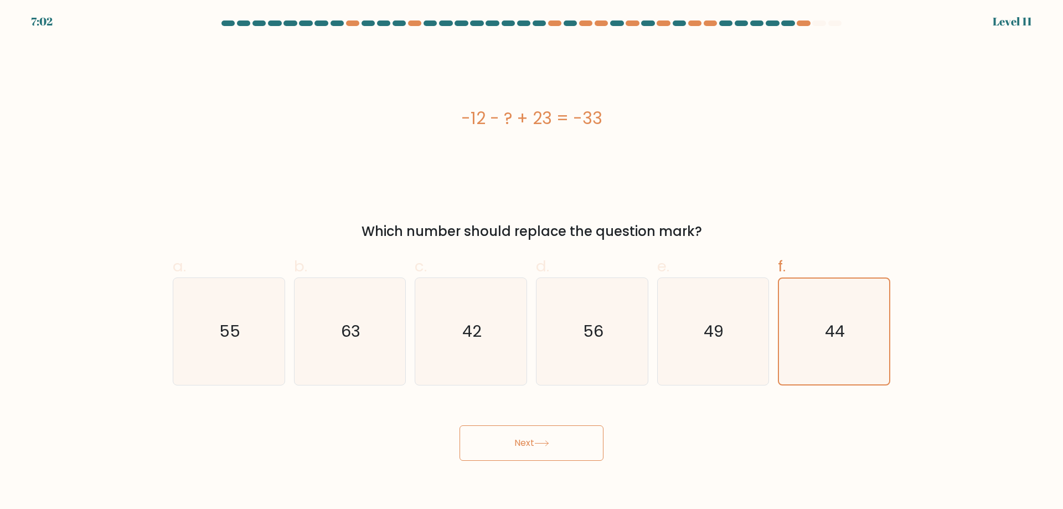
click at [554, 441] on button "Next" at bounding box center [532, 442] width 144 height 35
click at [554, 437] on button "Next" at bounding box center [532, 442] width 144 height 35
click at [554, 436] on button "Next" at bounding box center [532, 442] width 144 height 35
click at [553, 435] on button "Next" at bounding box center [532, 442] width 144 height 35
click at [553, 433] on button "Next" at bounding box center [532, 442] width 144 height 35
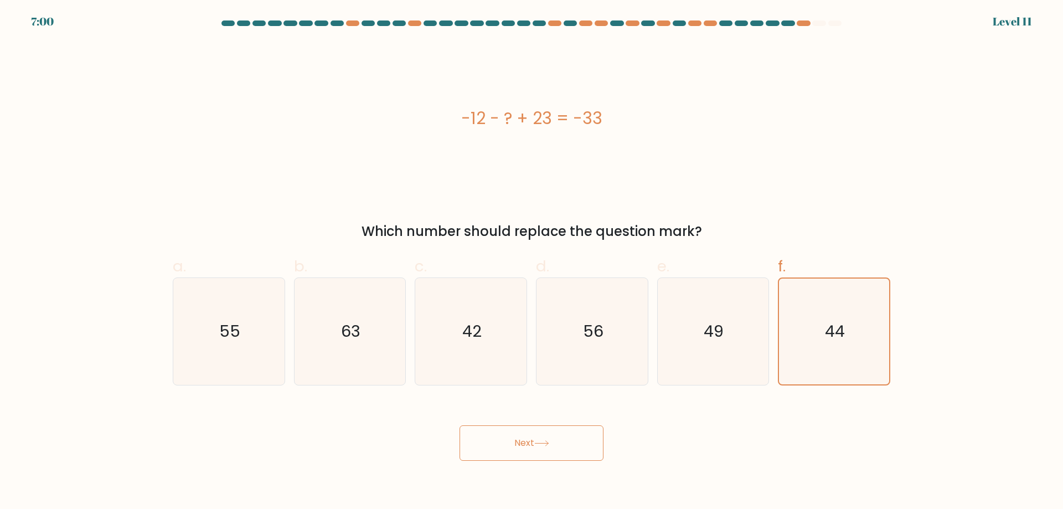
click at [553, 433] on button "Next" at bounding box center [532, 442] width 144 height 35
click at [807, 332] on icon "44" at bounding box center [834, 332] width 106 height 106
click at [532, 262] on input "f. 44" at bounding box center [532, 258] width 1 height 7
click at [528, 431] on button "Next" at bounding box center [532, 442] width 144 height 35
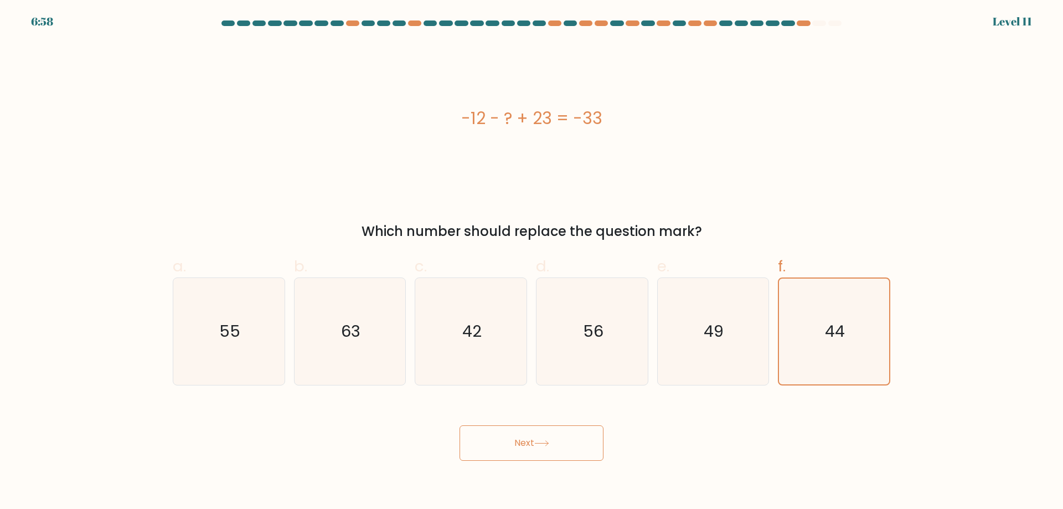
click at [528, 431] on button "Next" at bounding box center [532, 442] width 144 height 35
click at [553, 446] on button "Next" at bounding box center [532, 442] width 144 height 35
